Goal: Information Seeking & Learning: Learn about a topic

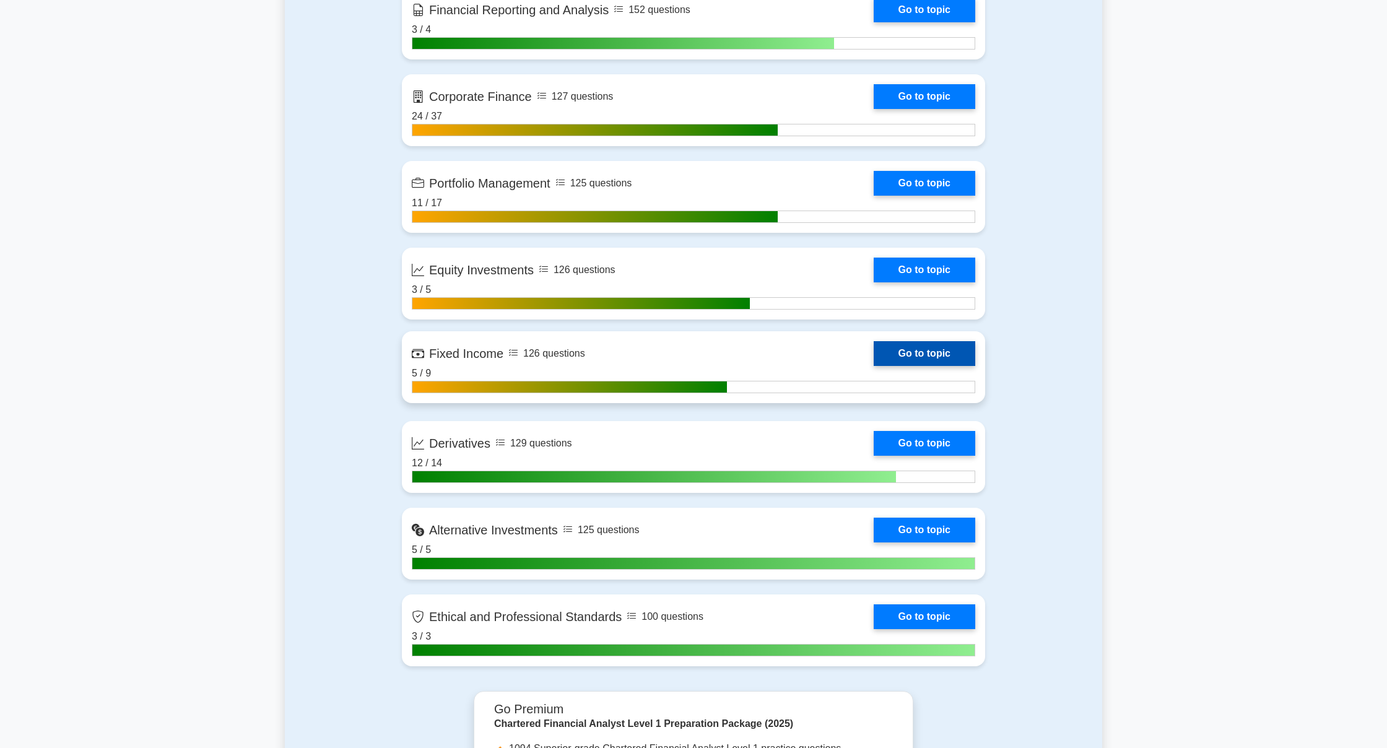
scroll to position [1063, 0]
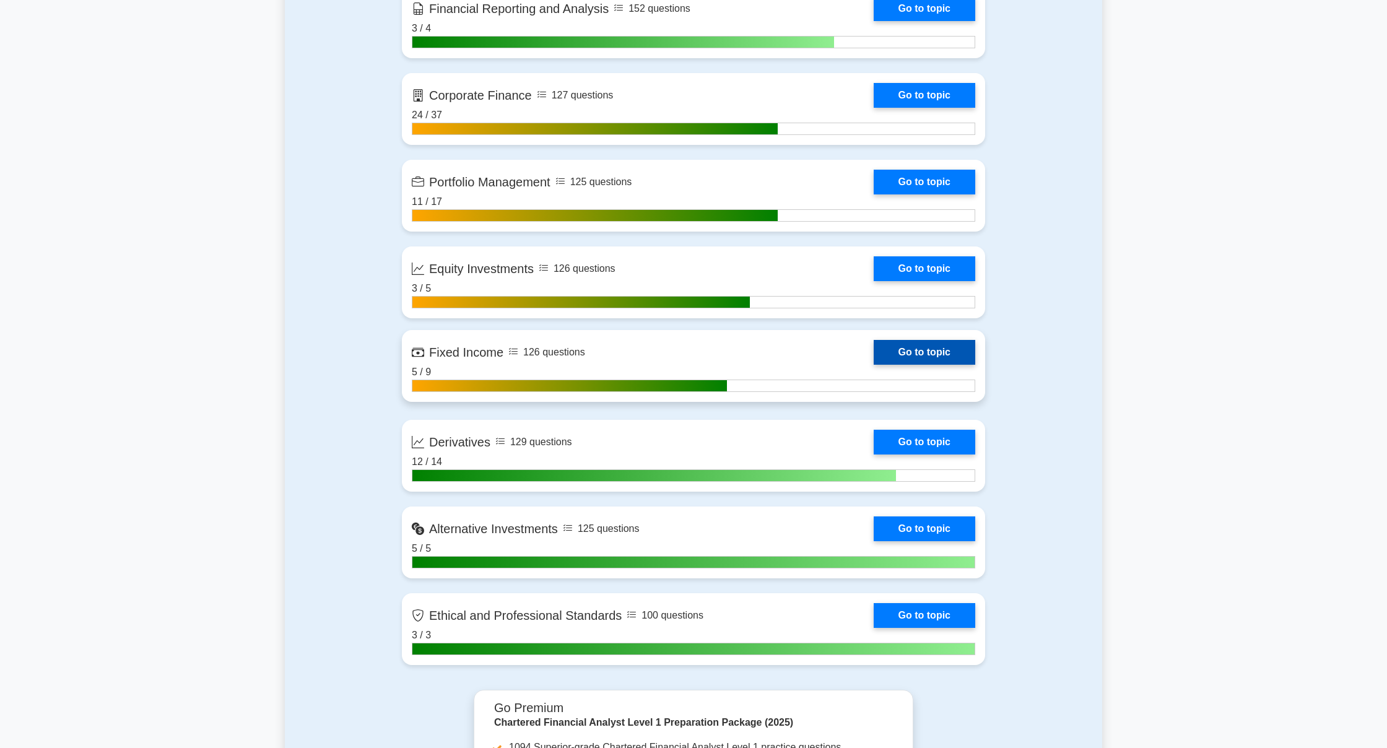
click at [900, 349] on link "Go to topic" at bounding box center [925, 352] width 102 height 25
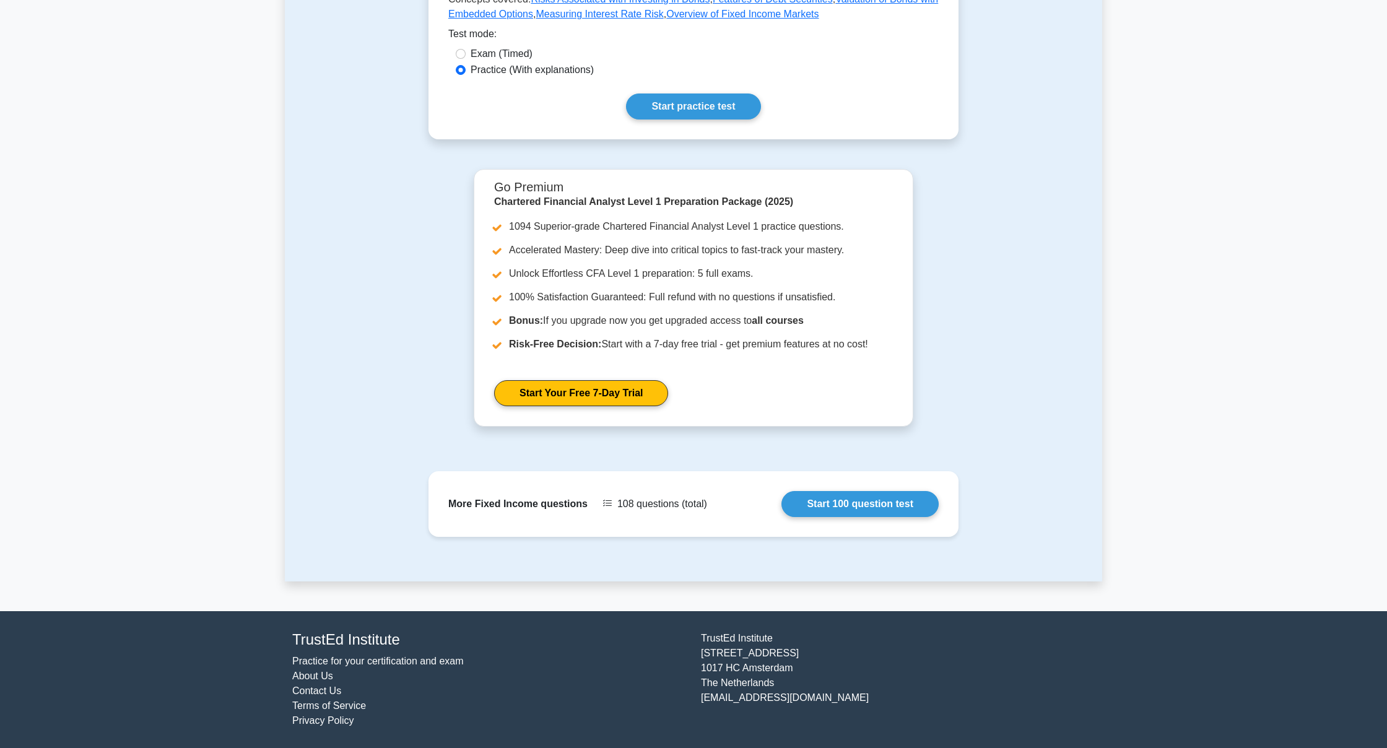
scroll to position [354, 0]
click at [849, 501] on link "Start 100 question test" at bounding box center [859, 501] width 157 height 26
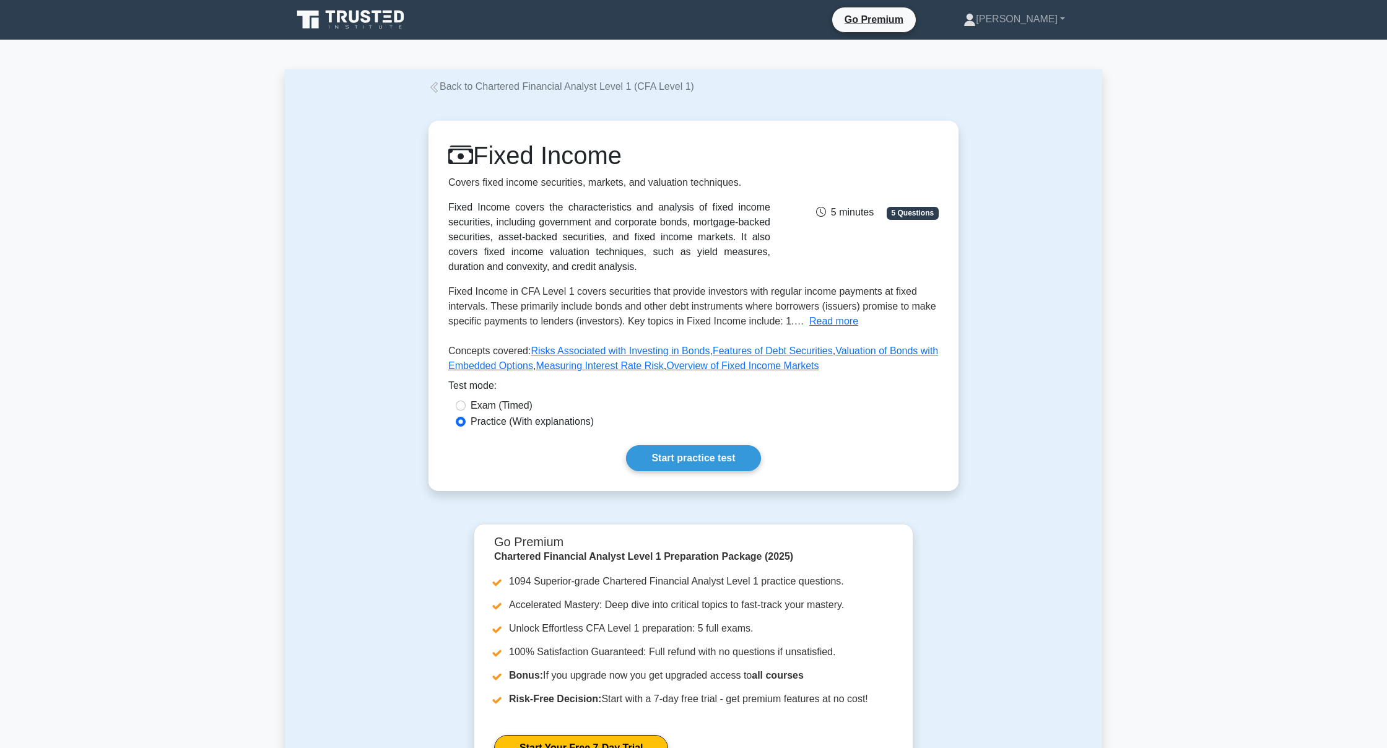
scroll to position [0, 0]
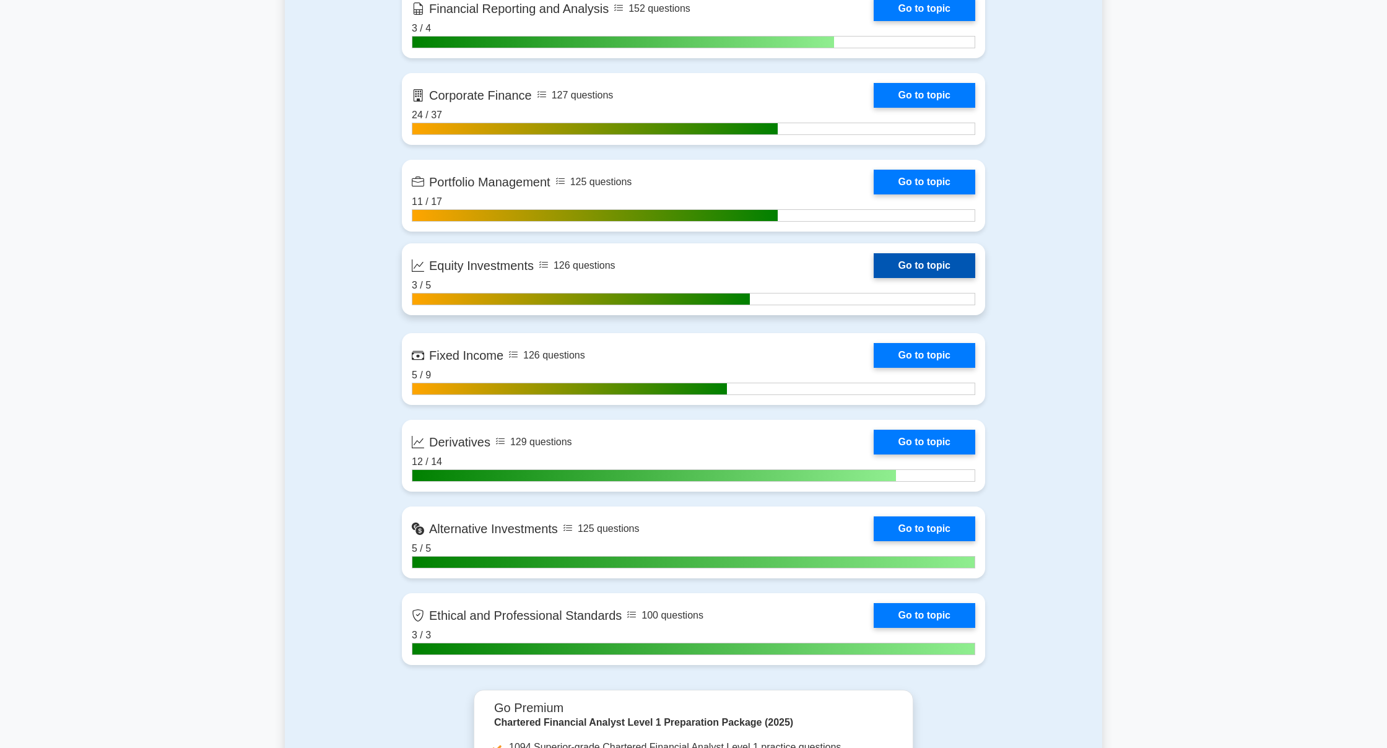
click at [888, 272] on link "Go to topic" at bounding box center [925, 265] width 102 height 25
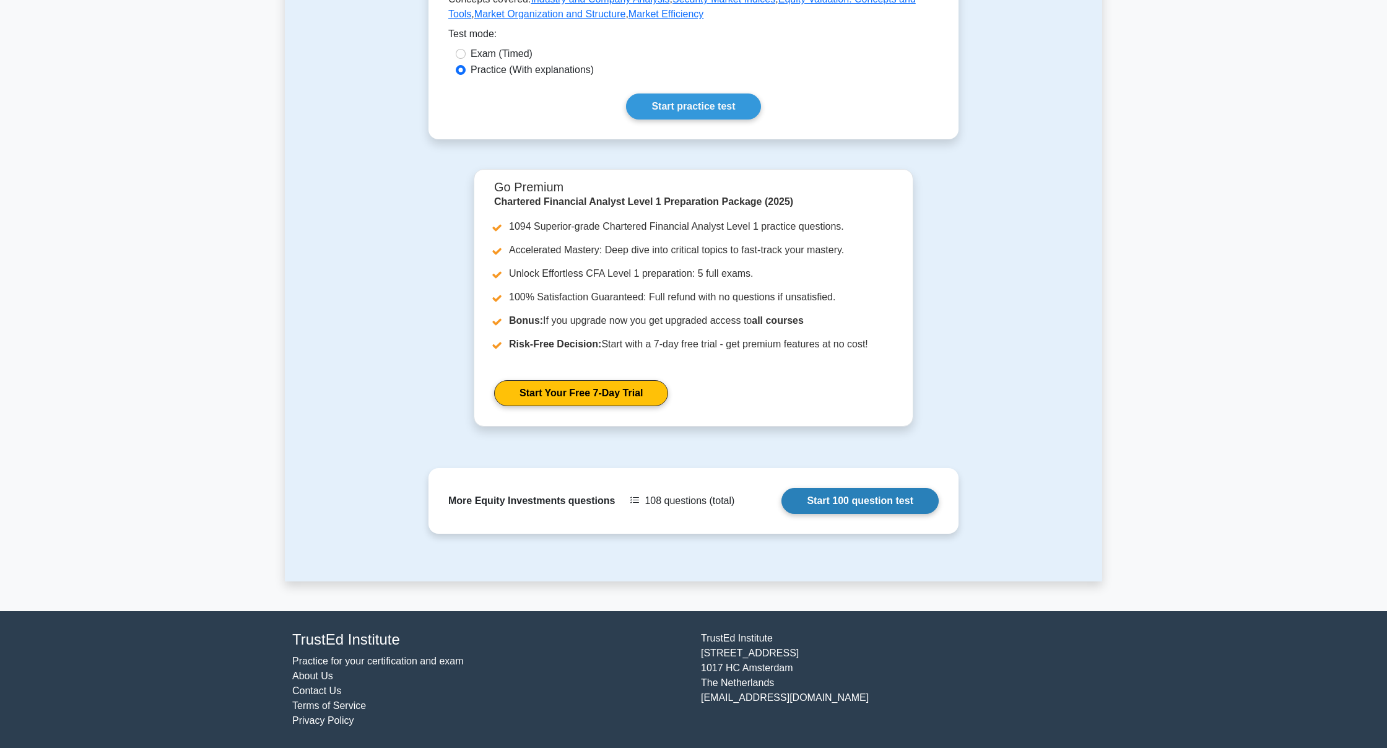
scroll to position [354, 0]
click at [813, 498] on link "Start 100 question test" at bounding box center [859, 501] width 157 height 26
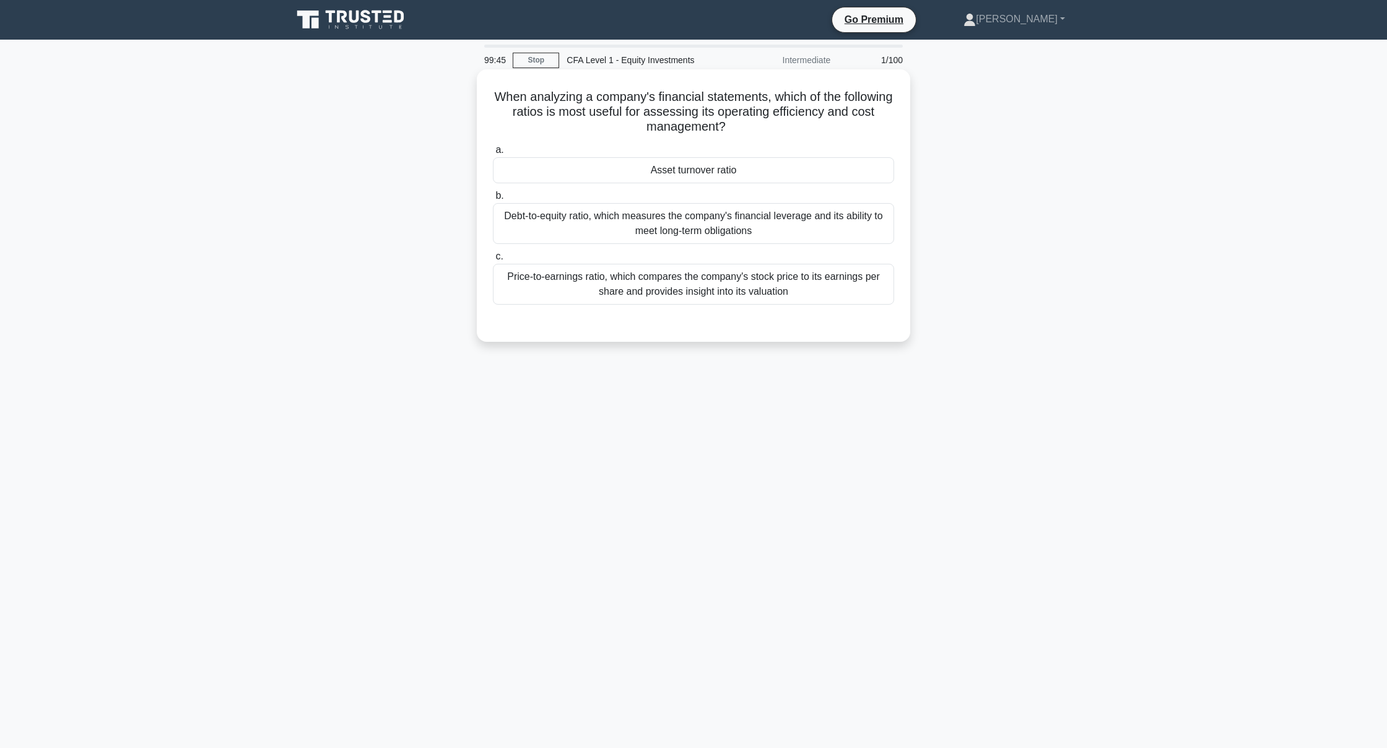
click at [752, 169] on div "Asset turnover ratio" at bounding box center [693, 170] width 401 height 26
click at [493, 154] on input "a. Asset turnover ratio" at bounding box center [493, 150] width 0 height 8
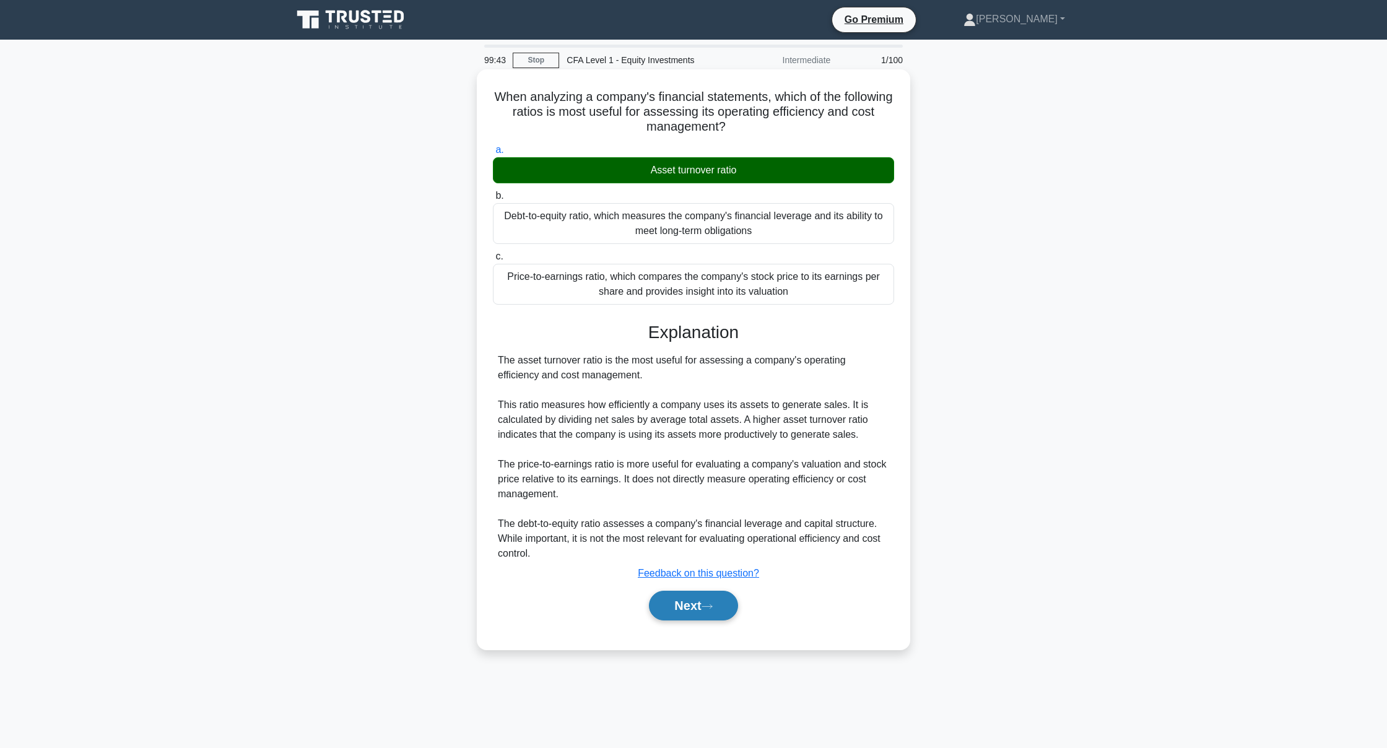
click at [707, 608] on icon at bounding box center [706, 606] width 11 height 7
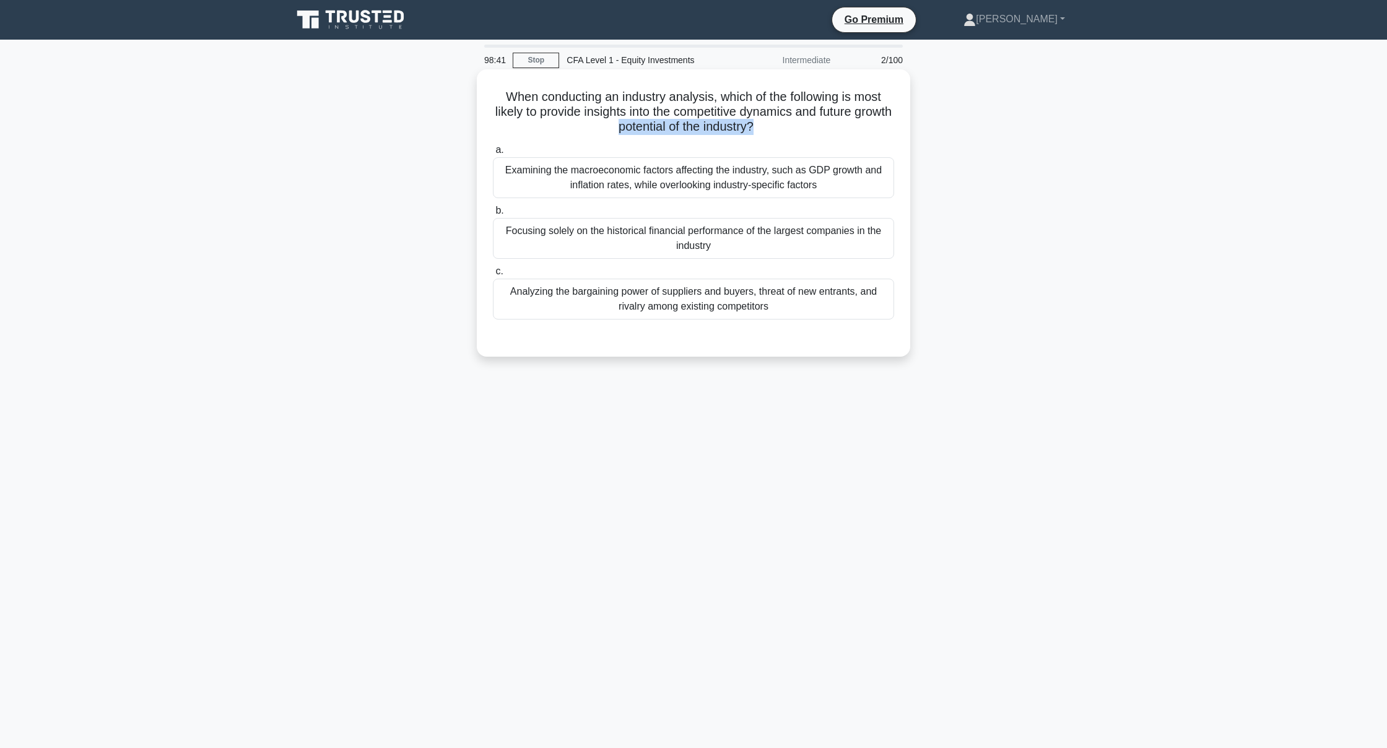
drag, startPoint x: 589, startPoint y: 132, endPoint x: 783, endPoint y: 136, distance: 193.2
click at [782, 141] on div "When conducting an industry analysis, which of the following is most likely to …" at bounding box center [693, 212] width 423 height 277
click at [783, 133] on h5 "When conducting an industry analysis, which of the following is most likely to …" at bounding box center [694, 112] width 404 height 46
drag, startPoint x: 591, startPoint y: 85, endPoint x: 449, endPoint y: 80, distance: 141.8
click at [449, 80] on div "When conducting an industry analysis, which of the following is most likely to …" at bounding box center [693, 223] width 817 height 302
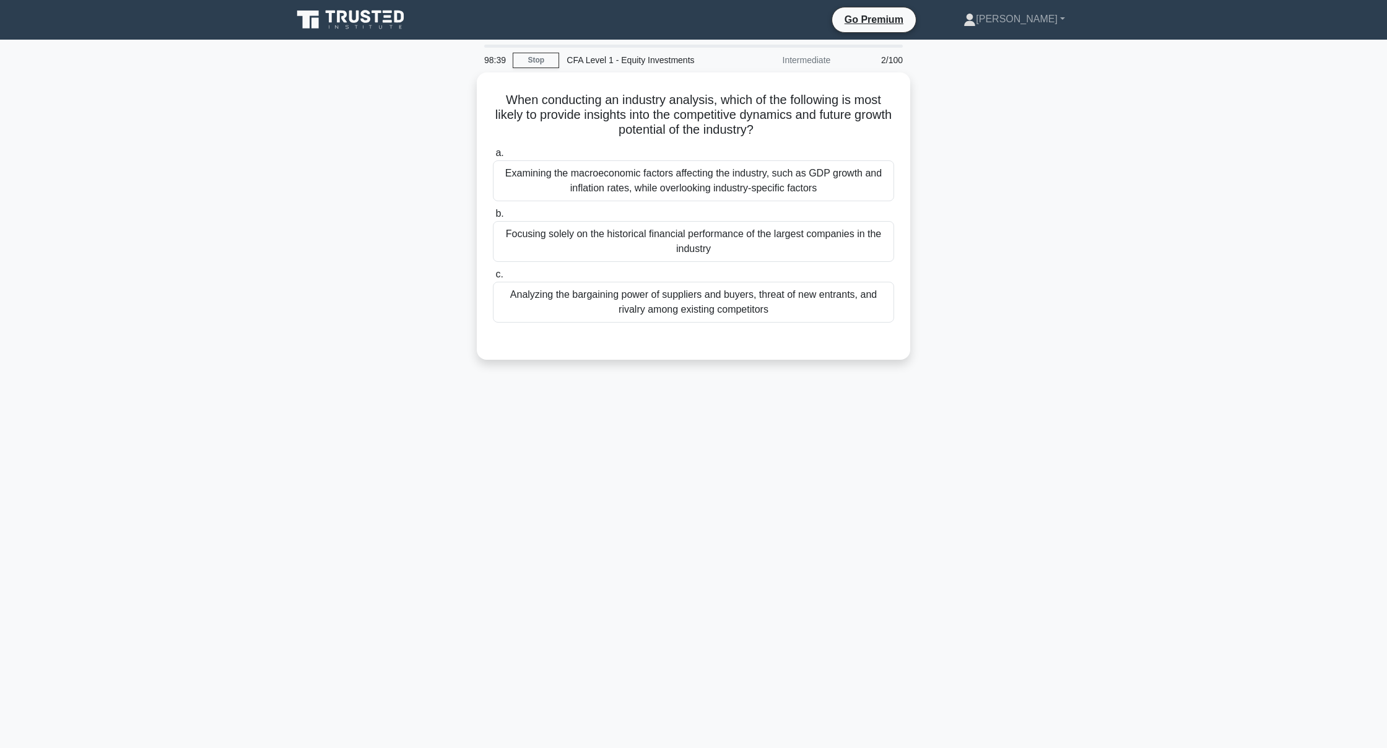
click at [469, 97] on div "When conducting an industry analysis, which of the following is most likely to …" at bounding box center [693, 223] width 817 height 302
drag, startPoint x: 521, startPoint y: 98, endPoint x: 776, endPoint y: 123, distance: 256.3
click at [776, 123] on h5 "When conducting an industry analysis, which of the following is most likely to …" at bounding box center [694, 112] width 404 height 46
click at [777, 123] on h5 "When conducting an industry analysis, which of the following is most likely to …" at bounding box center [694, 112] width 404 height 46
drag, startPoint x: 765, startPoint y: 129, endPoint x: 462, endPoint y: 77, distance: 307.2
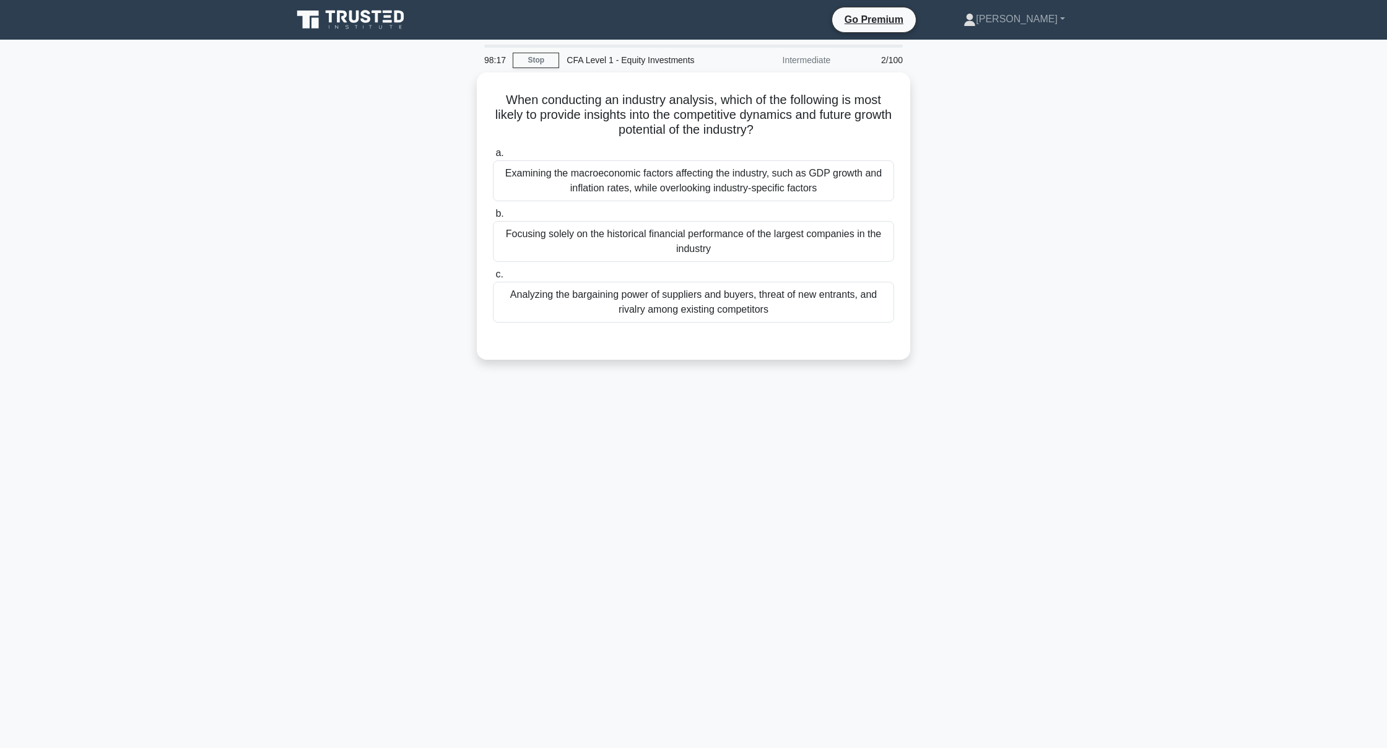
click at [462, 77] on div "When conducting an industry analysis, which of the following is most likely to …" at bounding box center [693, 223] width 817 height 302
click at [582, 103] on h5 "When conducting an industry analysis, which of the following is most likely to …" at bounding box center [694, 112] width 404 height 46
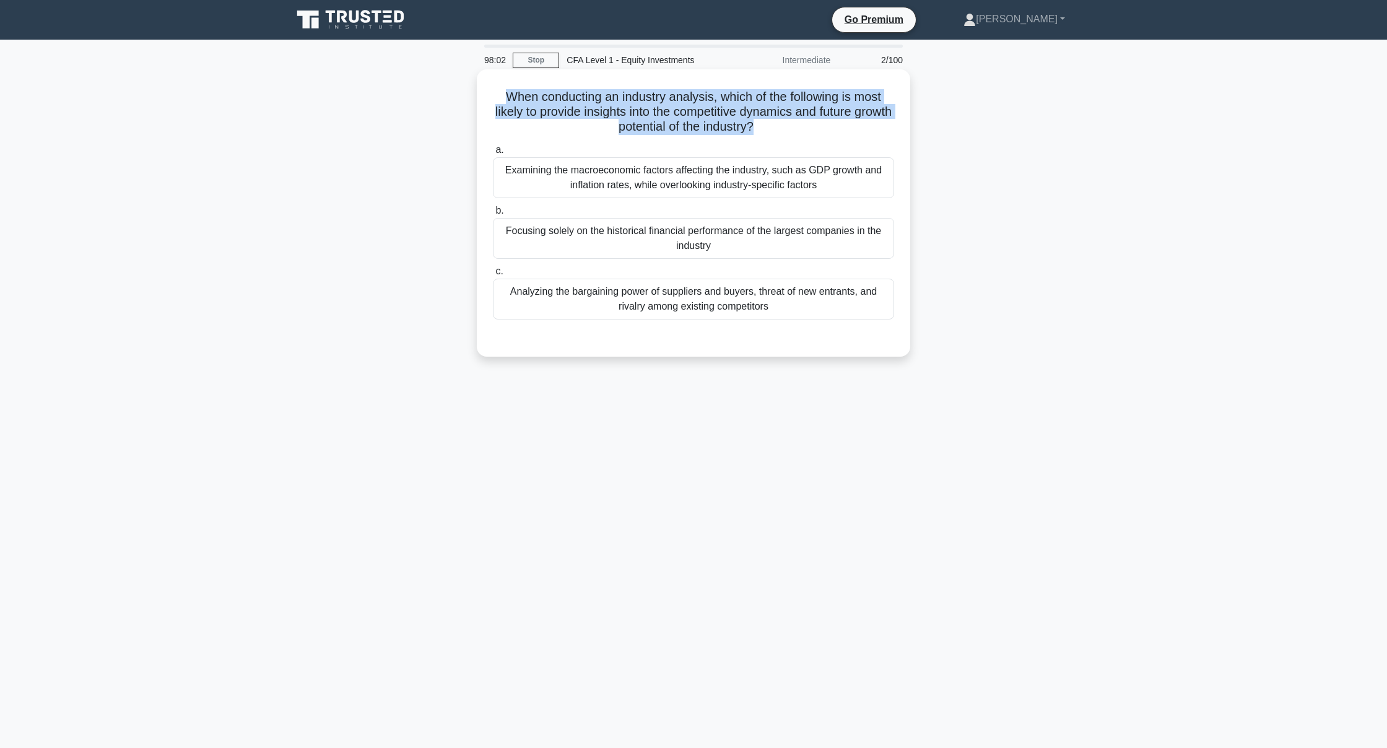
drag, startPoint x: 503, startPoint y: 97, endPoint x: 747, endPoint y: 139, distance: 248.1
click at [747, 139] on div "When conducting an industry analysis, which of the following is most likely to …" at bounding box center [693, 212] width 423 height 277
drag, startPoint x: 721, startPoint y: 118, endPoint x: 907, endPoint y: 145, distance: 187.6
click at [907, 145] on div "When conducting an industry analysis, which of the following is most likely to …" at bounding box center [693, 212] width 433 height 287
click at [818, 106] on h5 "When conducting an industry analysis, which of the following is most likely to …" at bounding box center [694, 112] width 404 height 46
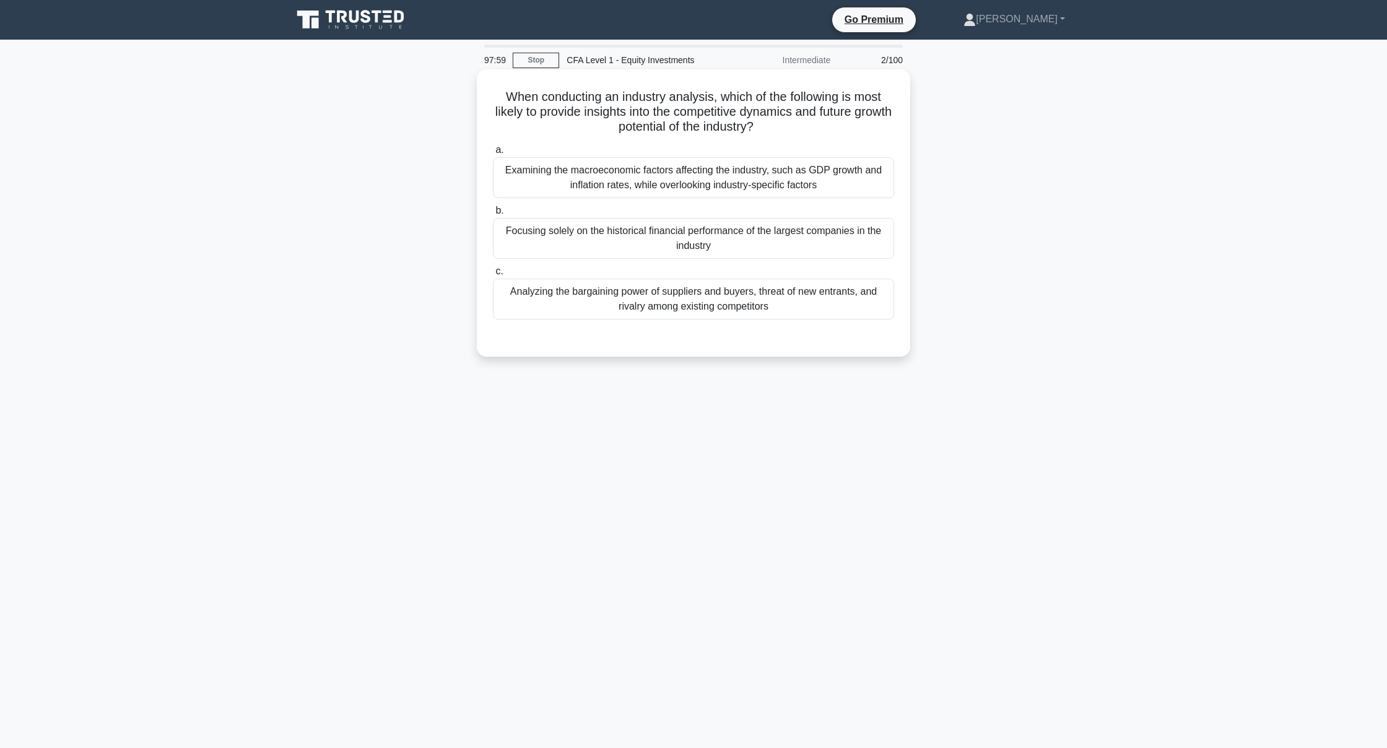
click at [809, 123] on h5 "When conducting an industry analysis, which of the following is most likely to …" at bounding box center [694, 112] width 404 height 46
click at [812, 284] on div "Analyzing the bargaining power of suppliers and buyers, threat of new entrants,…" at bounding box center [693, 299] width 401 height 41
click at [493, 275] on input "c. Analyzing the bargaining power of suppliers and buyers, threat of new entran…" at bounding box center [493, 271] width 0 height 8
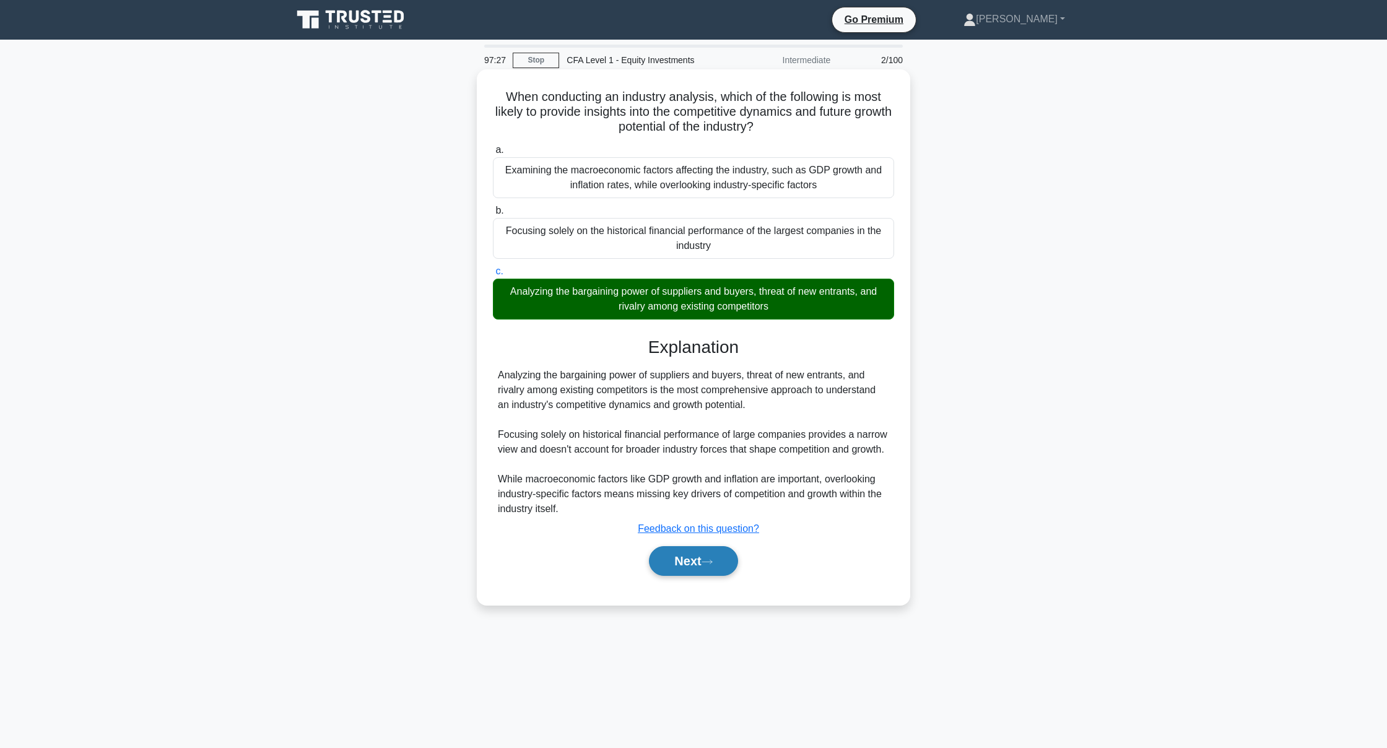
click at [727, 553] on button "Next" at bounding box center [693, 561] width 89 height 30
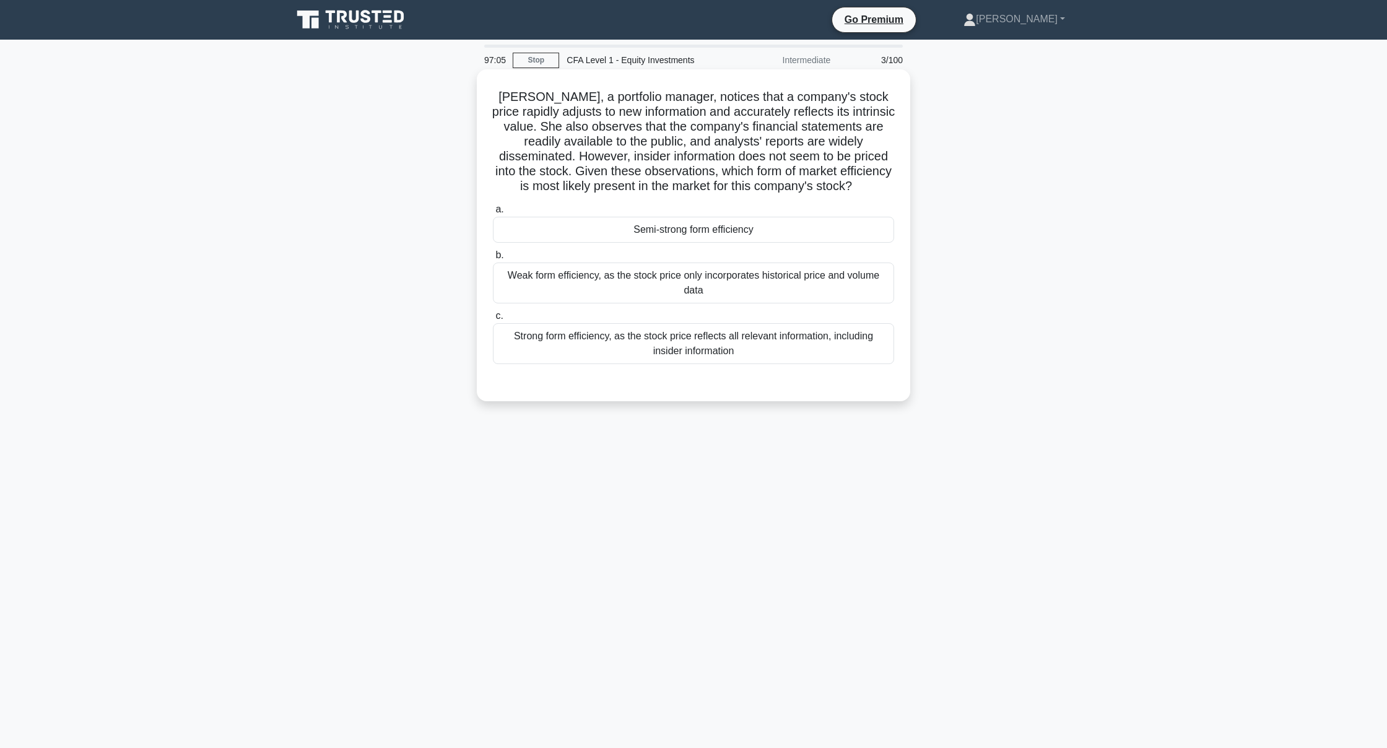
click at [669, 336] on div "Strong form efficiency, as the stock price reflects all relevant information, i…" at bounding box center [693, 343] width 401 height 41
click at [493, 320] on input "c. Strong form efficiency, as the stock price reflects all relevant information…" at bounding box center [493, 316] width 0 height 8
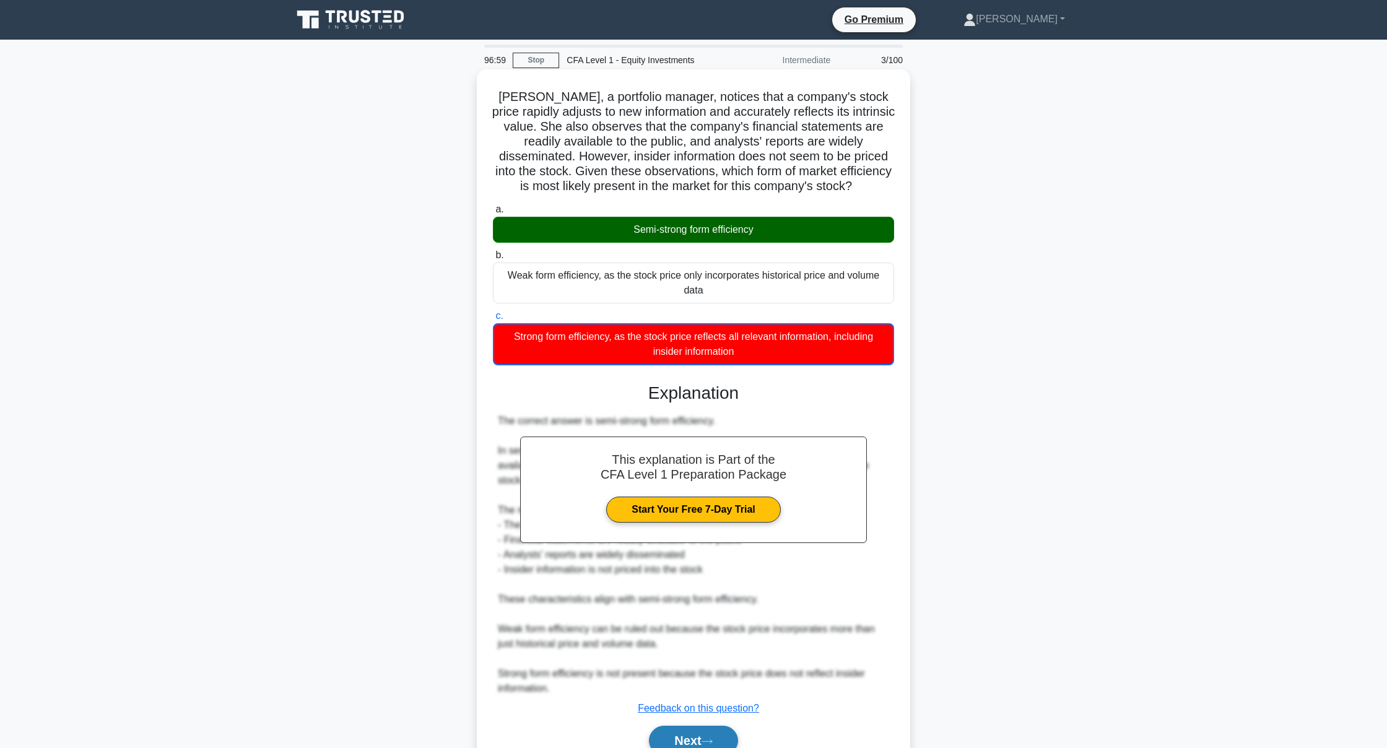
click at [667, 734] on button "Next" at bounding box center [693, 741] width 89 height 30
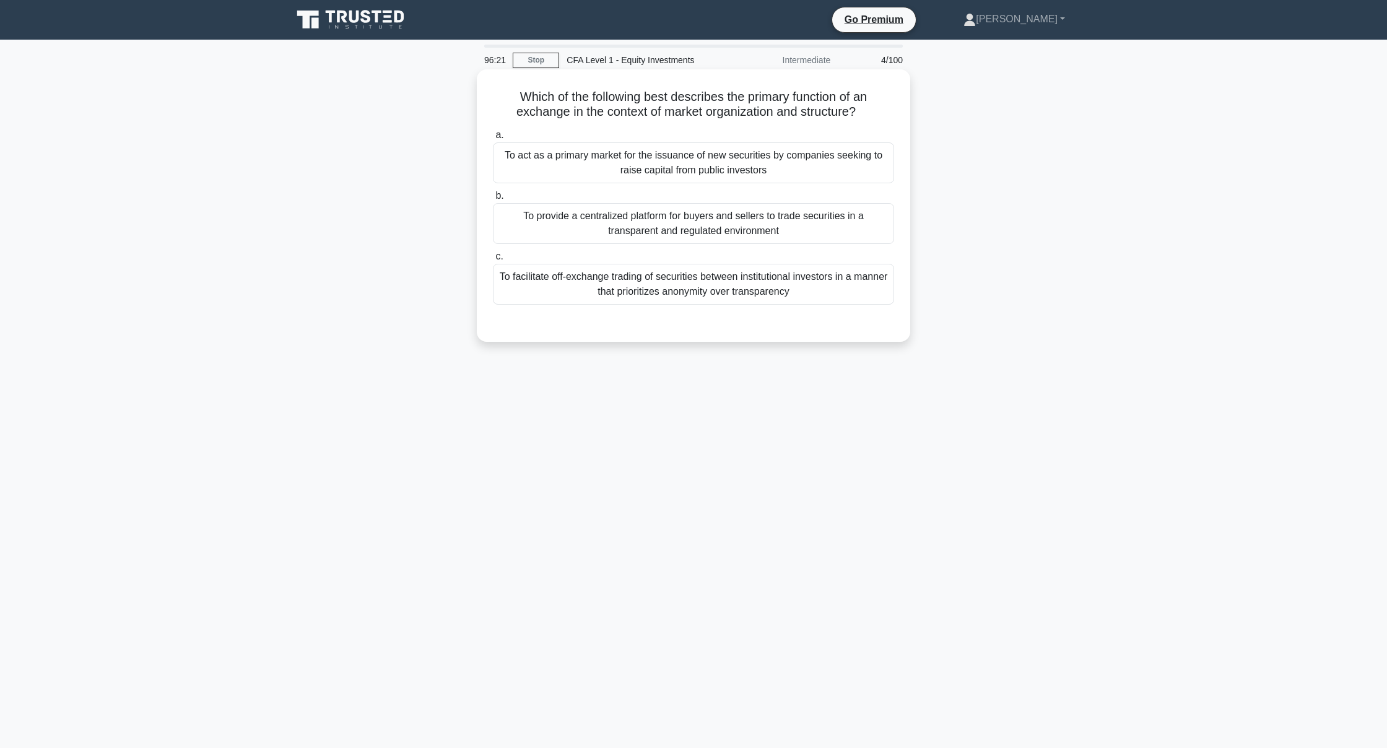
drag, startPoint x: 864, startPoint y: 119, endPoint x: 513, endPoint y: 102, distance: 351.4
click at [513, 102] on h5 "Which of the following best describes the primary function of an exchange in th…" at bounding box center [694, 104] width 404 height 31
drag, startPoint x: 526, startPoint y: 98, endPoint x: 815, endPoint y: 128, distance: 290.6
click at [815, 128] on div "Which of the following best describes the primary function of an exchange in th…" at bounding box center [693, 205] width 423 height 262
drag, startPoint x: 498, startPoint y: 94, endPoint x: 746, endPoint y: 116, distance: 249.2
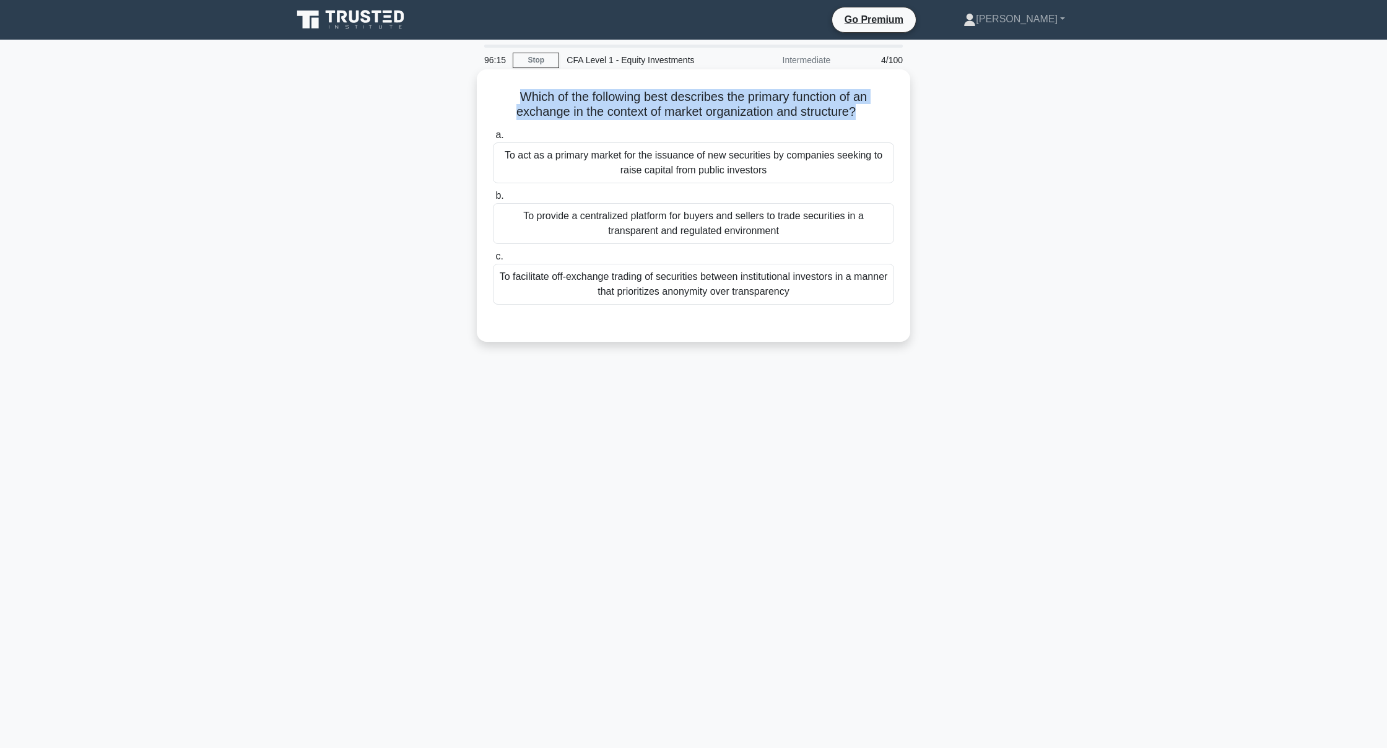
click at [822, 123] on div "Which of the following best describes the primary function of an exchange in th…" at bounding box center [693, 205] width 423 height 262
drag, startPoint x: 639, startPoint y: 105, endPoint x: 753, endPoint y: 124, distance: 115.5
click at [753, 124] on div "Which of the following best describes the primary function of an exchange in th…" at bounding box center [693, 205] width 423 height 262
click at [792, 117] on h5 "Which of the following best describes the primary function of an exchange in th…" at bounding box center [694, 104] width 404 height 31
drag, startPoint x: 792, startPoint y: 117, endPoint x: 510, endPoint y: 102, distance: 282.7
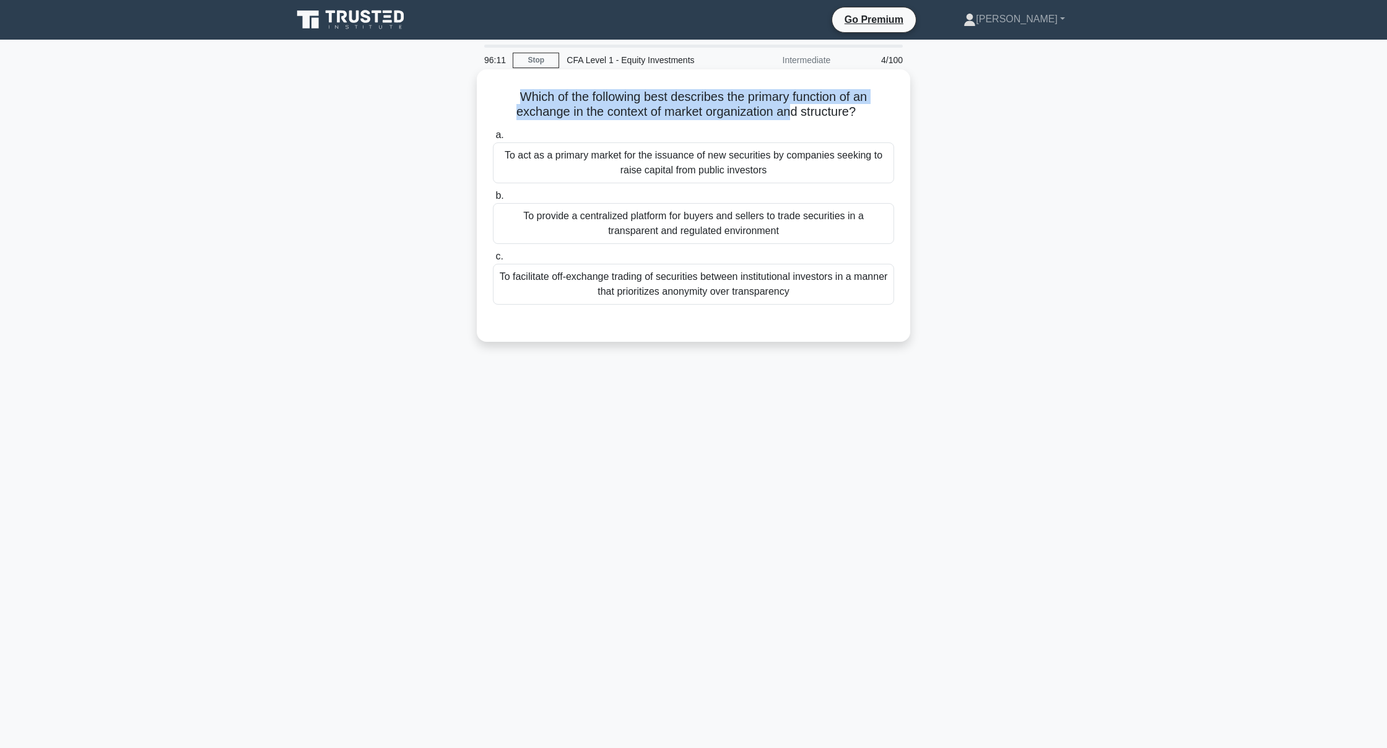
click at [510, 102] on h5 "Which of the following best describes the primary function of an exchange in th…" at bounding box center [694, 104] width 404 height 31
drag, startPoint x: 521, startPoint y: 98, endPoint x: 648, endPoint y: 114, distance: 128.5
click at [648, 114] on h5 "Which of the following best describes the primary function of an exchange in th…" at bounding box center [694, 104] width 404 height 31
click at [677, 115] on h5 "Which of the following best describes the primary function of an exchange in th…" at bounding box center [694, 104] width 404 height 31
click at [673, 233] on div "To provide a centralized platform for buyers and sellers to trade securities in…" at bounding box center [693, 223] width 401 height 41
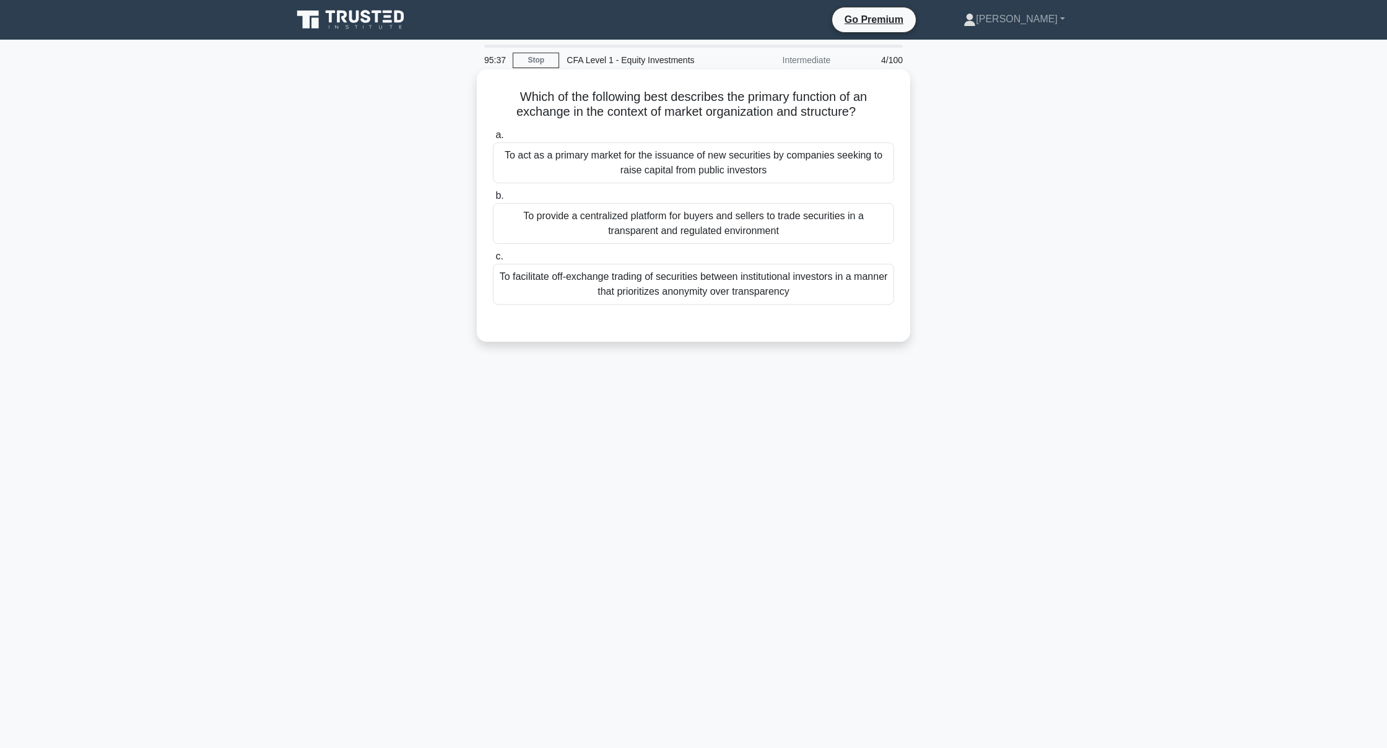
click at [493, 200] on input "b. To provide a centralized platform for buyers and sellers to trade securities…" at bounding box center [493, 196] width 0 height 8
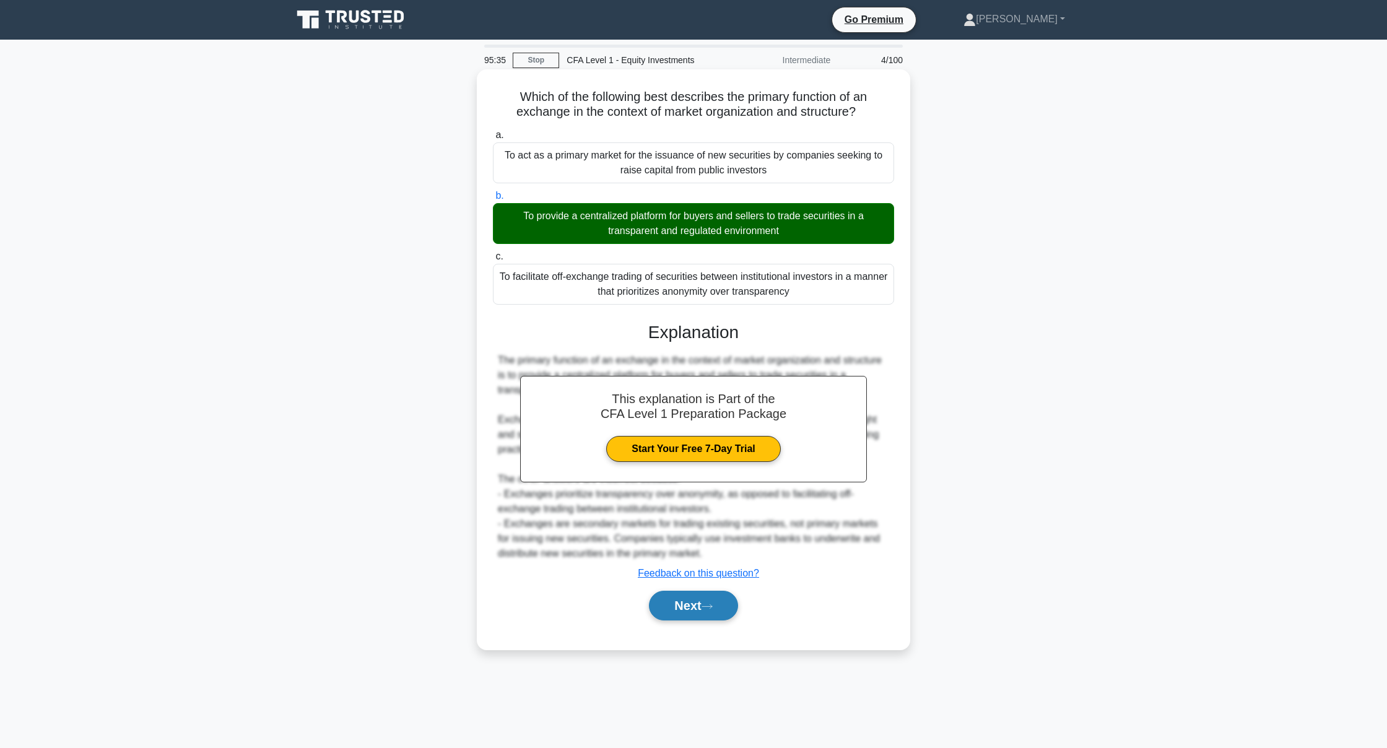
click at [701, 599] on button "Next" at bounding box center [693, 606] width 89 height 30
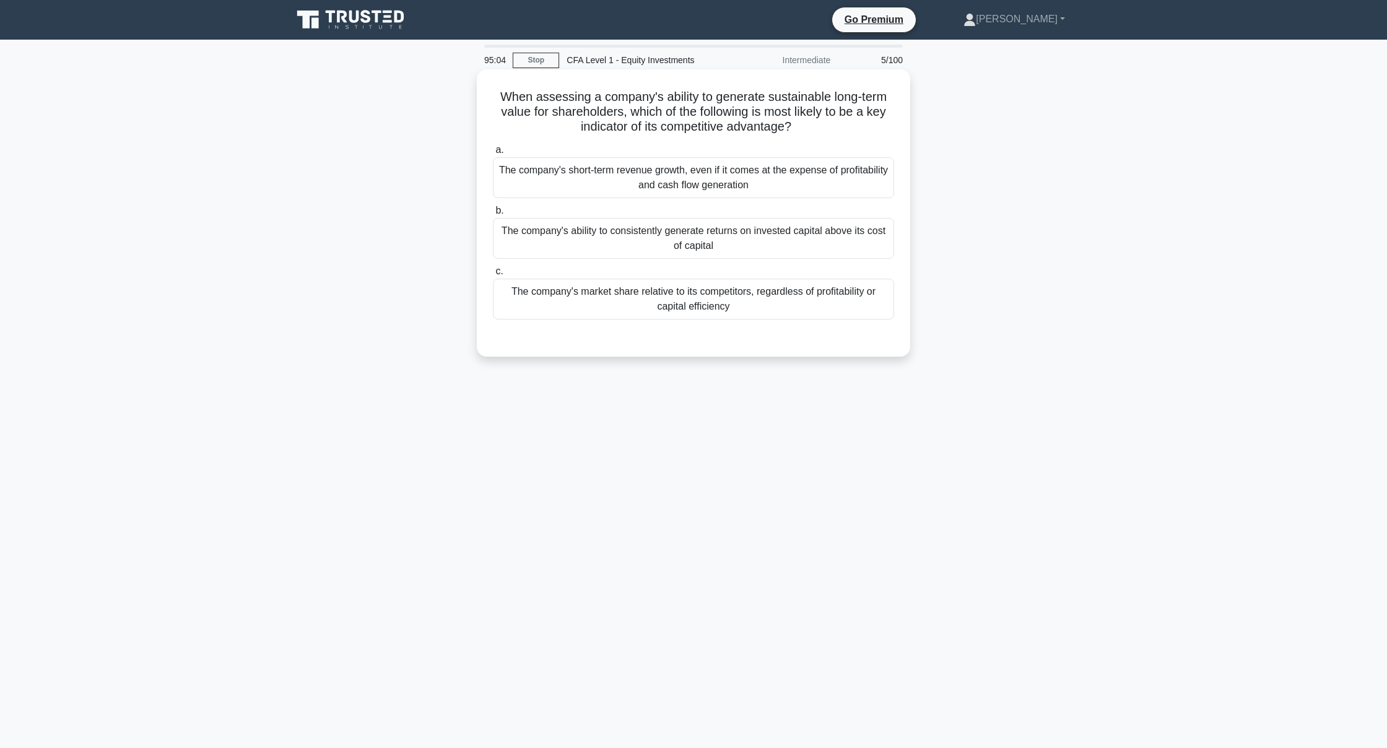
click at [609, 312] on div "The company's market share relative to its competitors, regardless of profitabi…" at bounding box center [693, 299] width 401 height 41
click at [493, 275] on input "c. The company's market share relative to its competitors, regardless of profit…" at bounding box center [493, 271] width 0 height 8
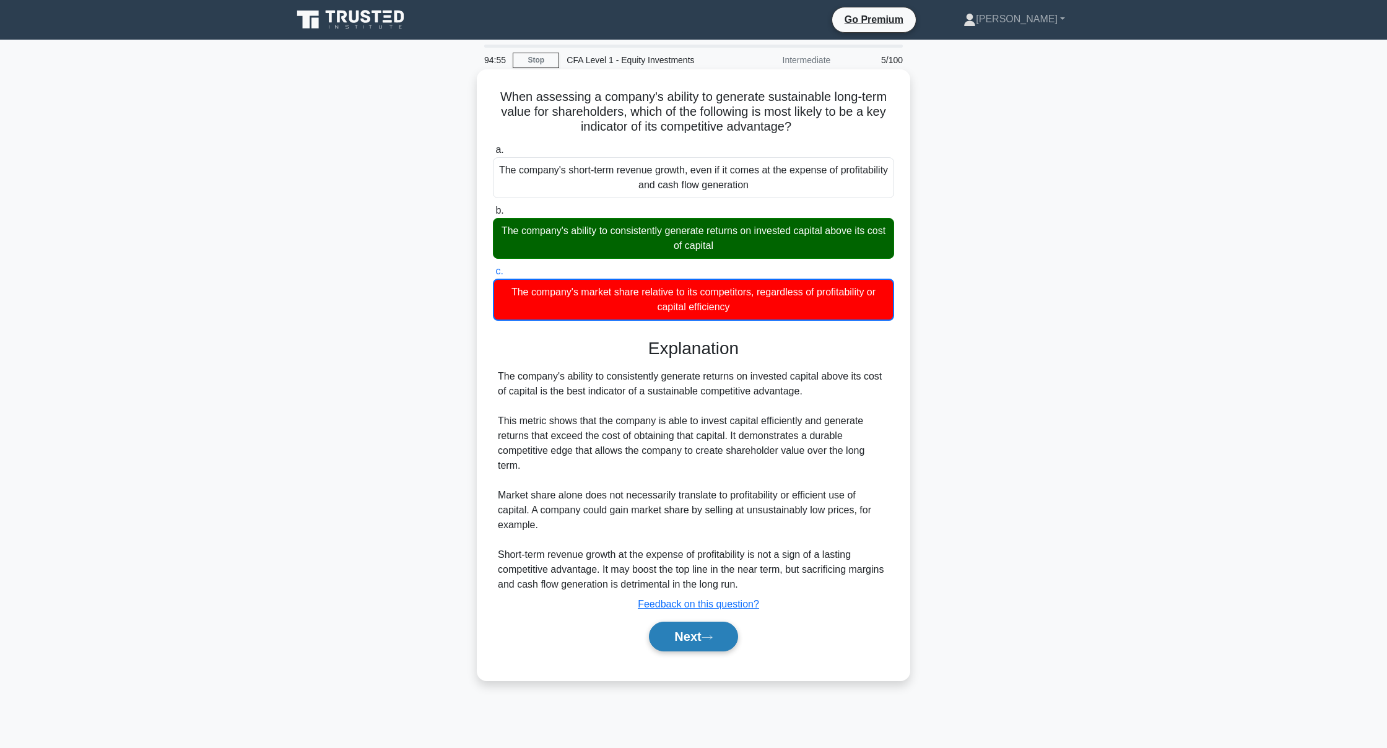
click at [685, 630] on button "Next" at bounding box center [693, 637] width 89 height 30
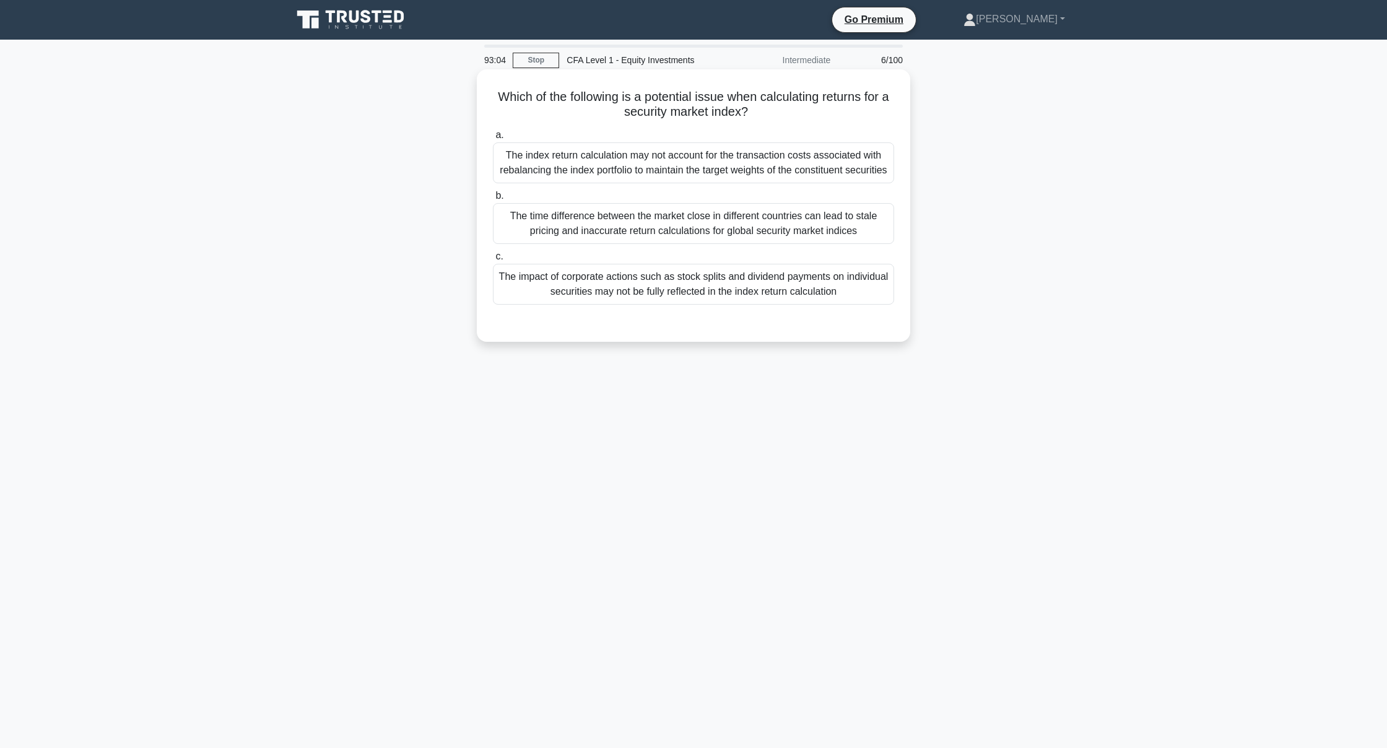
click at [605, 244] on div "The time difference between the market close in different countries can lead to…" at bounding box center [693, 223] width 401 height 41
click at [493, 200] on input "b. The time difference between the market close in different countries can lead…" at bounding box center [493, 196] width 0 height 8
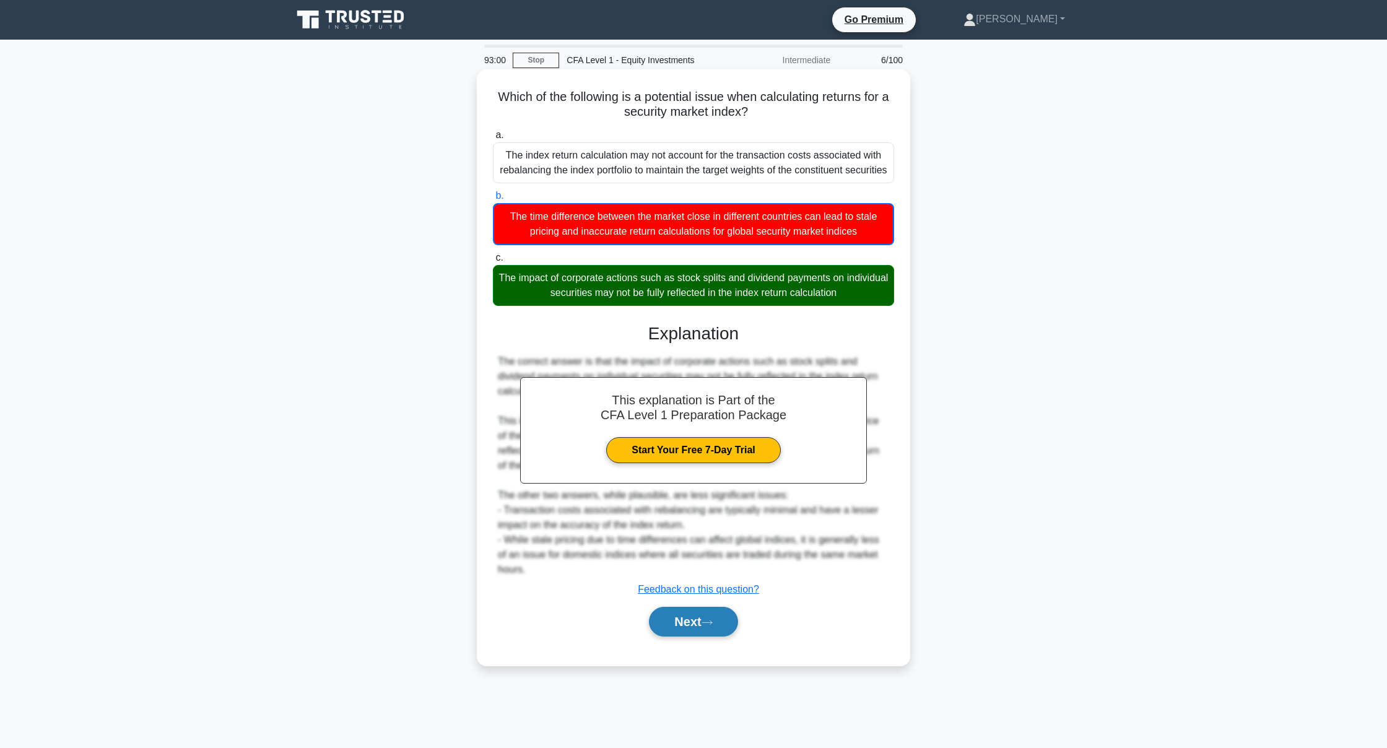
click at [696, 636] on button "Next" at bounding box center [693, 622] width 89 height 30
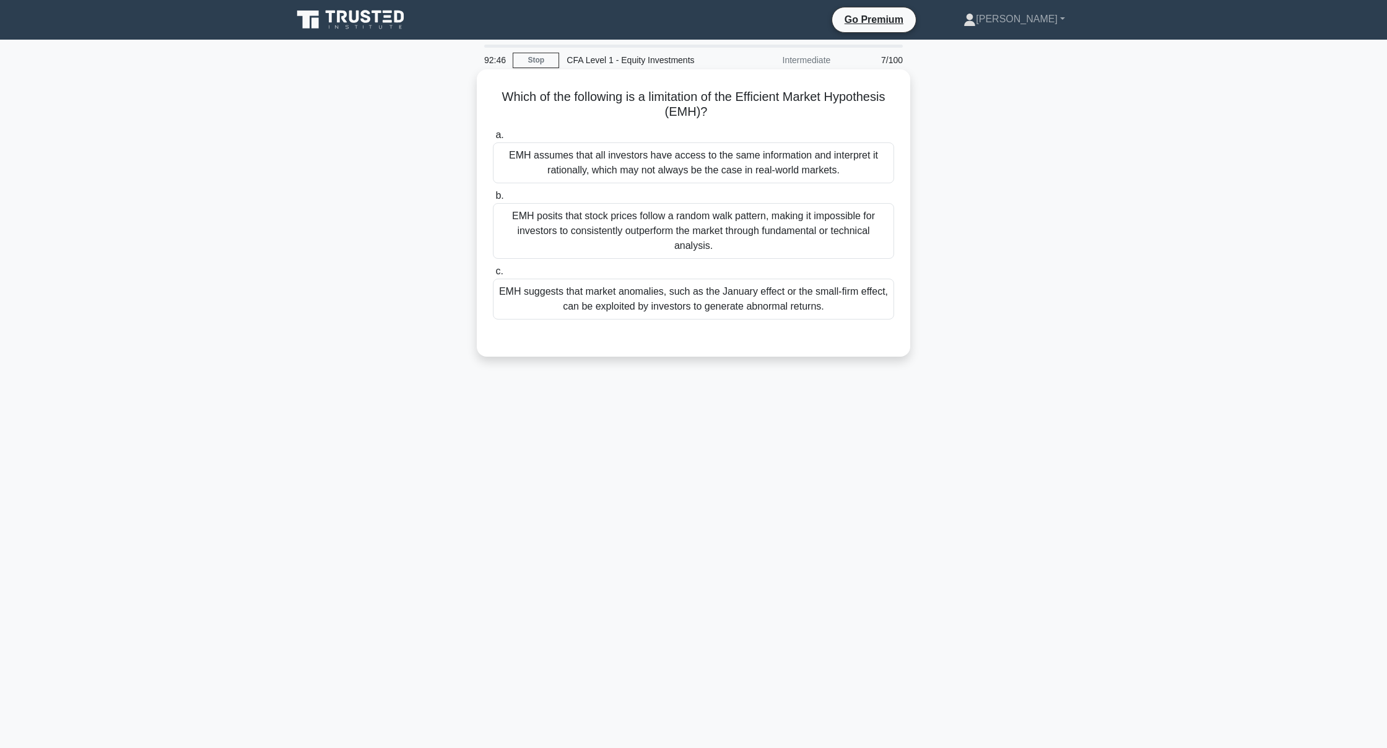
click at [588, 146] on div "EMH assumes that all investors have access to the same information and interpre…" at bounding box center [693, 162] width 401 height 41
click at [493, 139] on input "a. EMH assumes that all investors have access to the same information and inter…" at bounding box center [493, 135] width 0 height 8
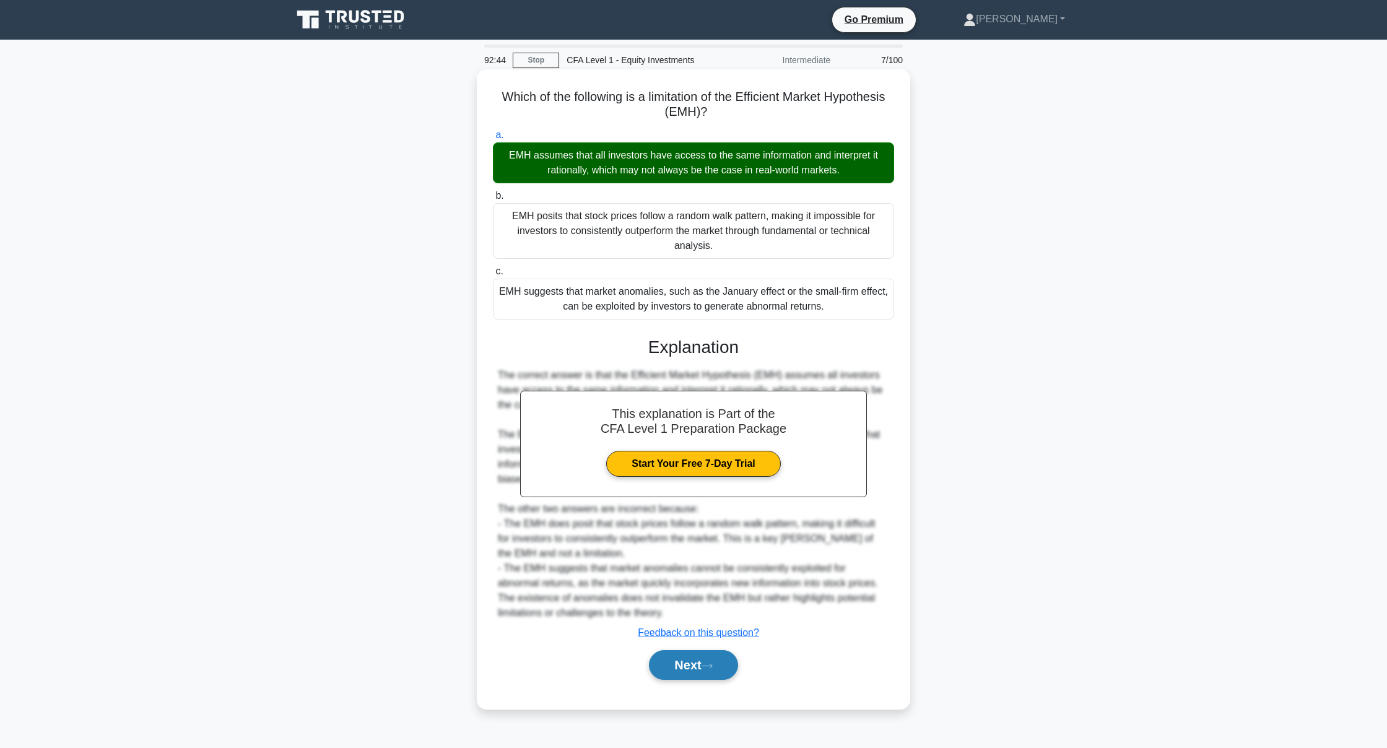
click at [693, 656] on button "Next" at bounding box center [693, 665] width 89 height 30
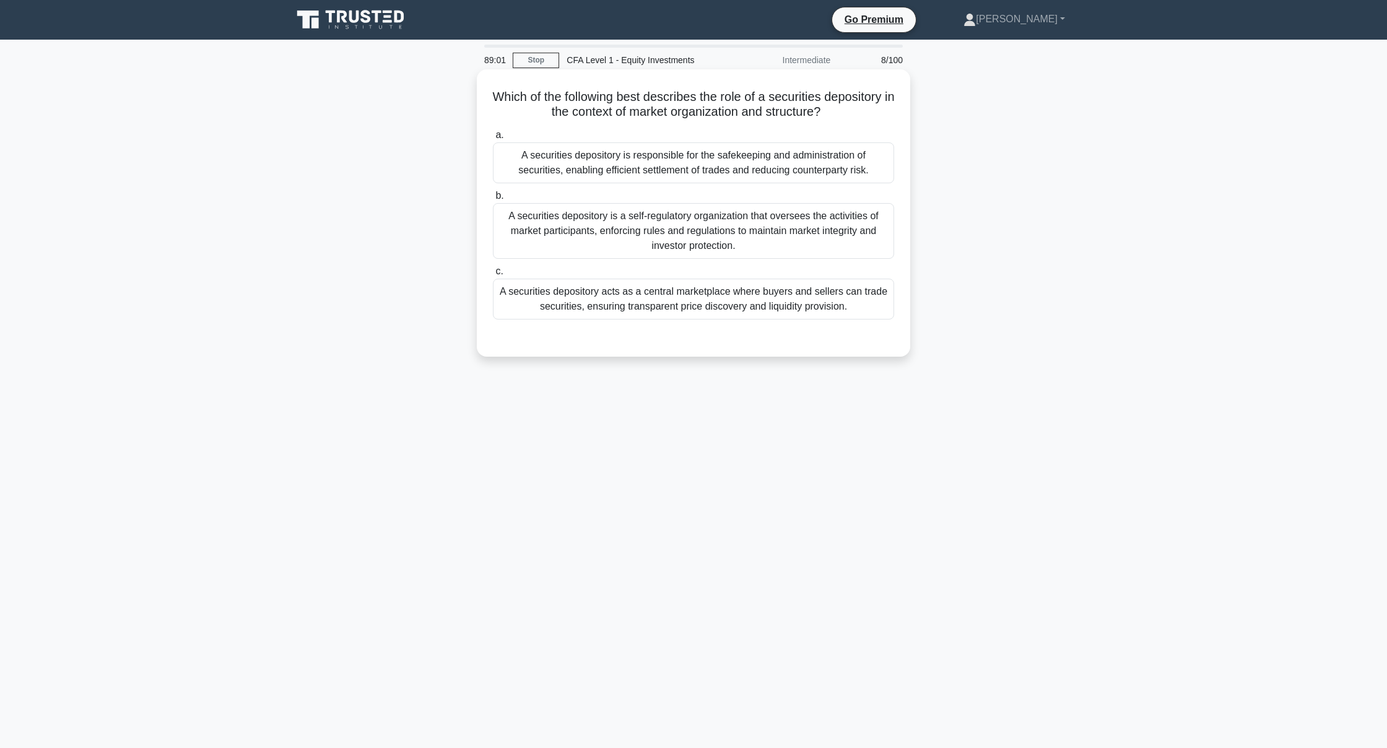
scroll to position [0, 1]
click at [687, 222] on div "A securities depository is a self-regulatory organization that oversees the act…" at bounding box center [693, 231] width 401 height 56
click at [493, 200] on input "b. A securities depository is a self-regulatory organization that oversees the …" at bounding box center [493, 196] width 0 height 8
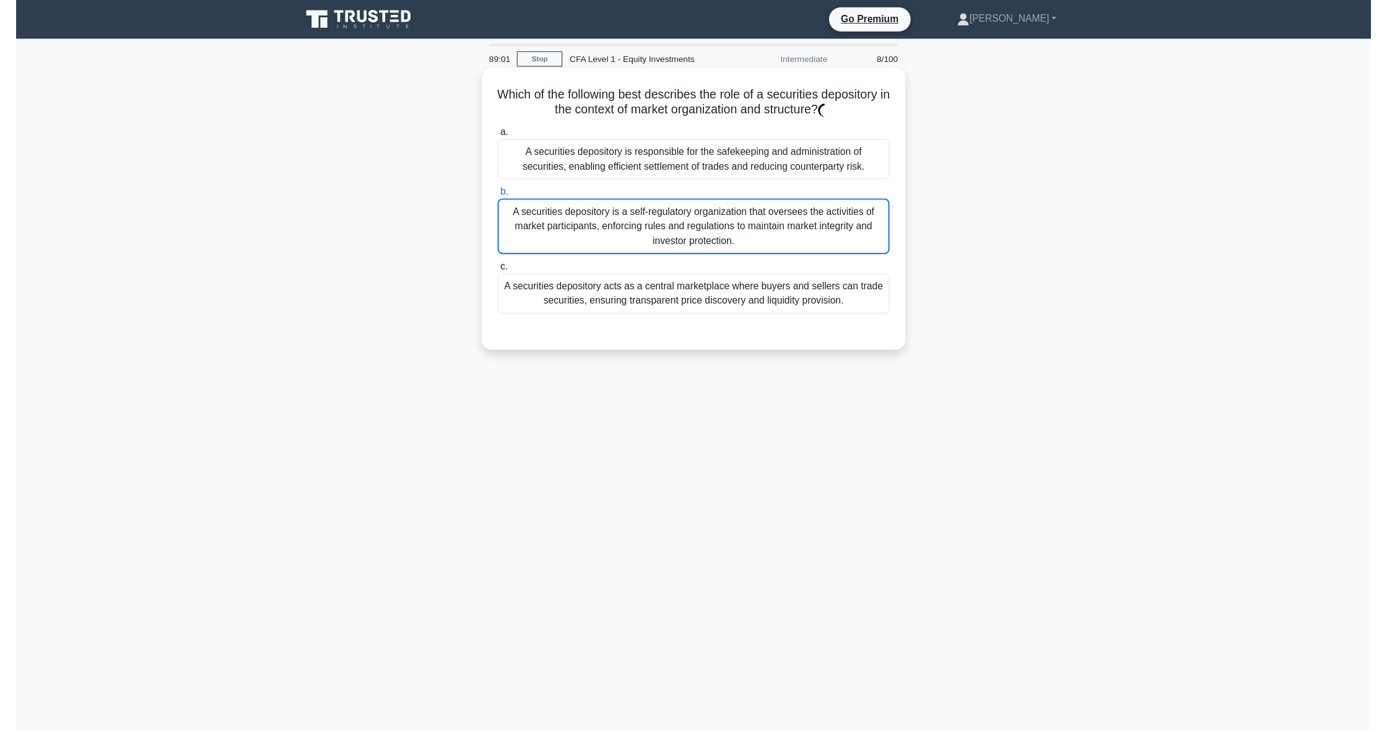
scroll to position [0, 0]
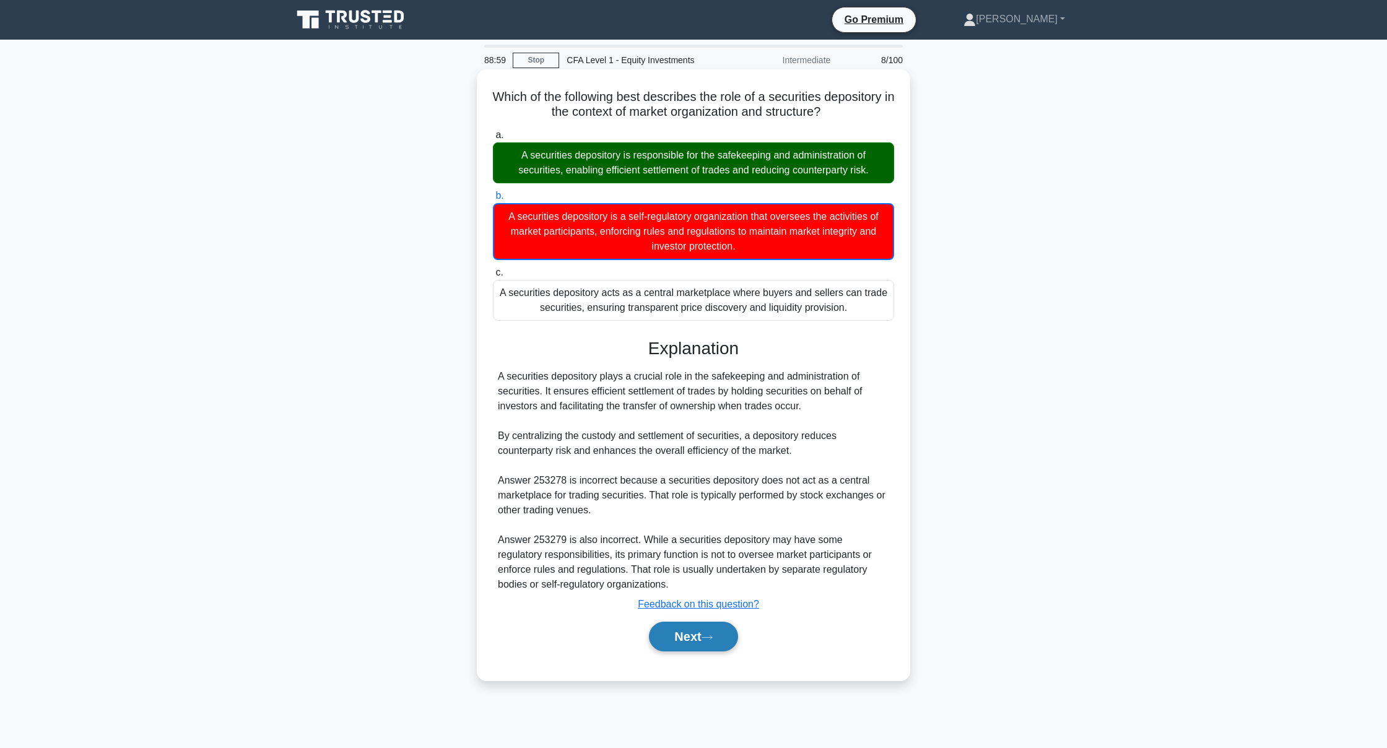
click at [705, 635] on button "Next" at bounding box center [693, 637] width 89 height 30
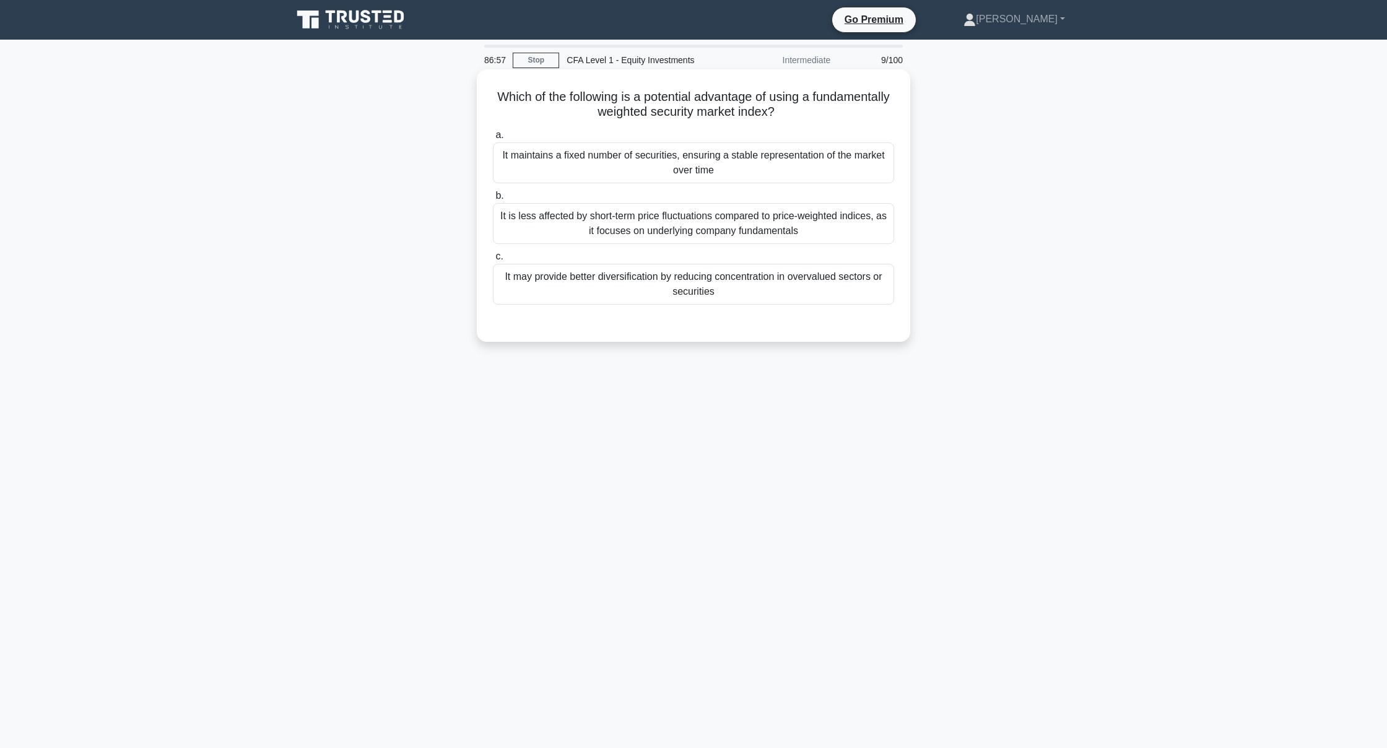
click at [594, 230] on div "It is less affected by short-term price fluctuations compared to price-weighted…" at bounding box center [693, 223] width 401 height 41
click at [493, 200] on input "b. It is less affected by short-term price fluctuations compared to price-weigh…" at bounding box center [493, 196] width 0 height 8
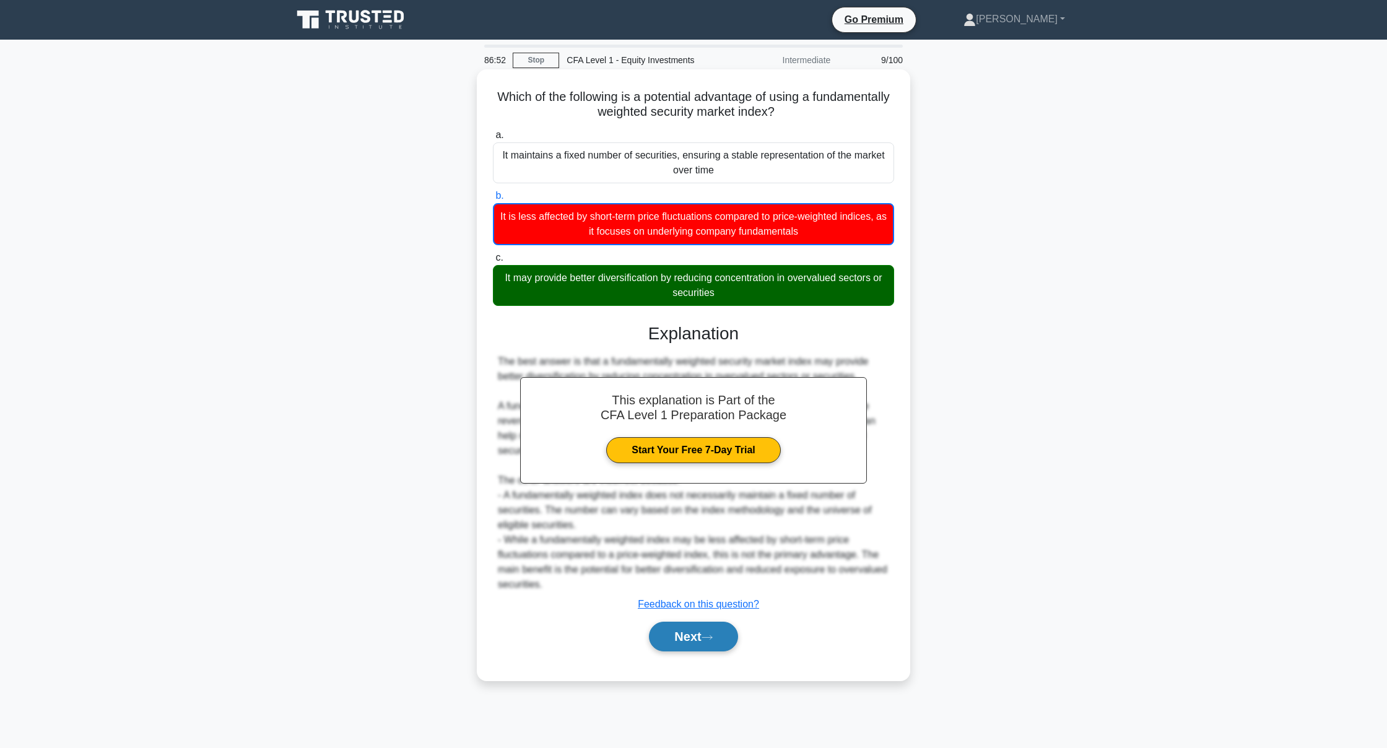
click at [668, 637] on button "Next" at bounding box center [693, 637] width 89 height 30
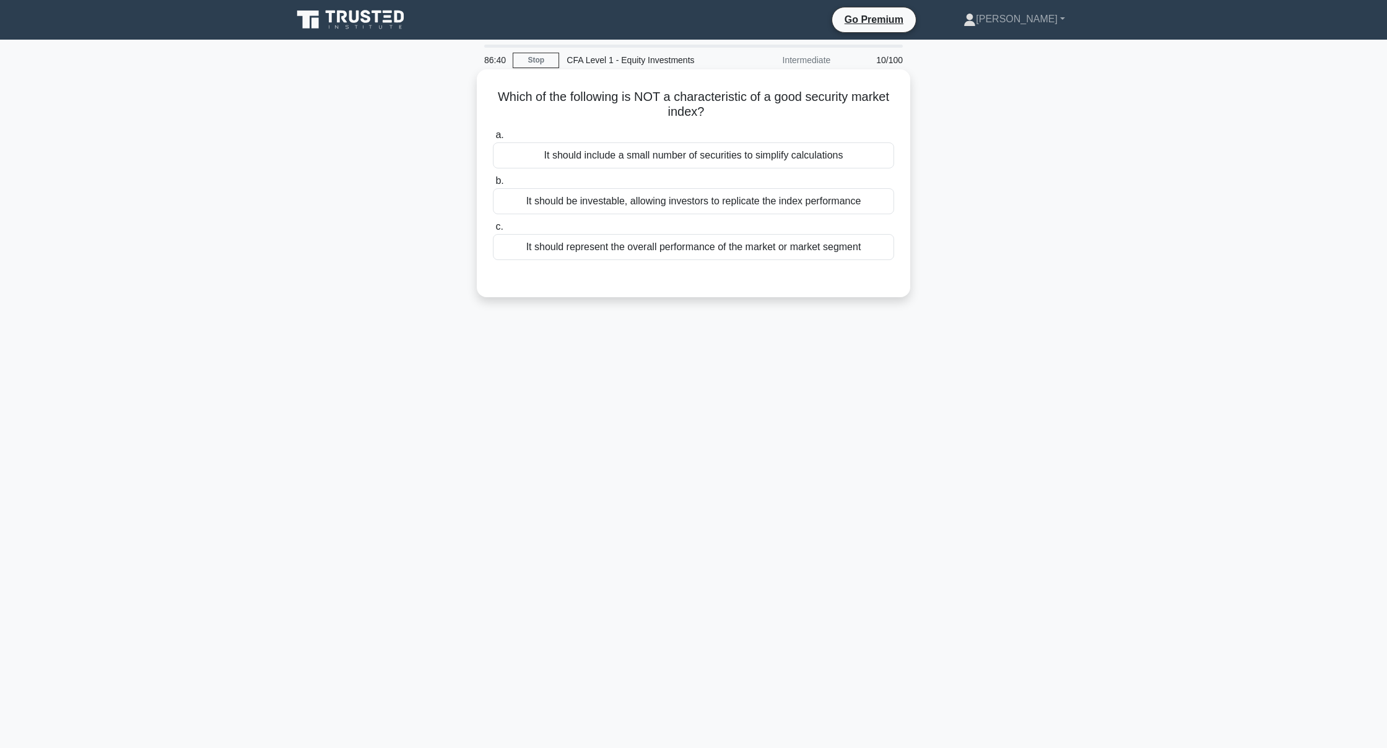
click at [623, 162] on div "It should include a small number of securities to simplify calculations" at bounding box center [693, 155] width 401 height 26
click at [493, 139] on input "a. It should include a small number of securities to simplify calculations" at bounding box center [493, 135] width 0 height 8
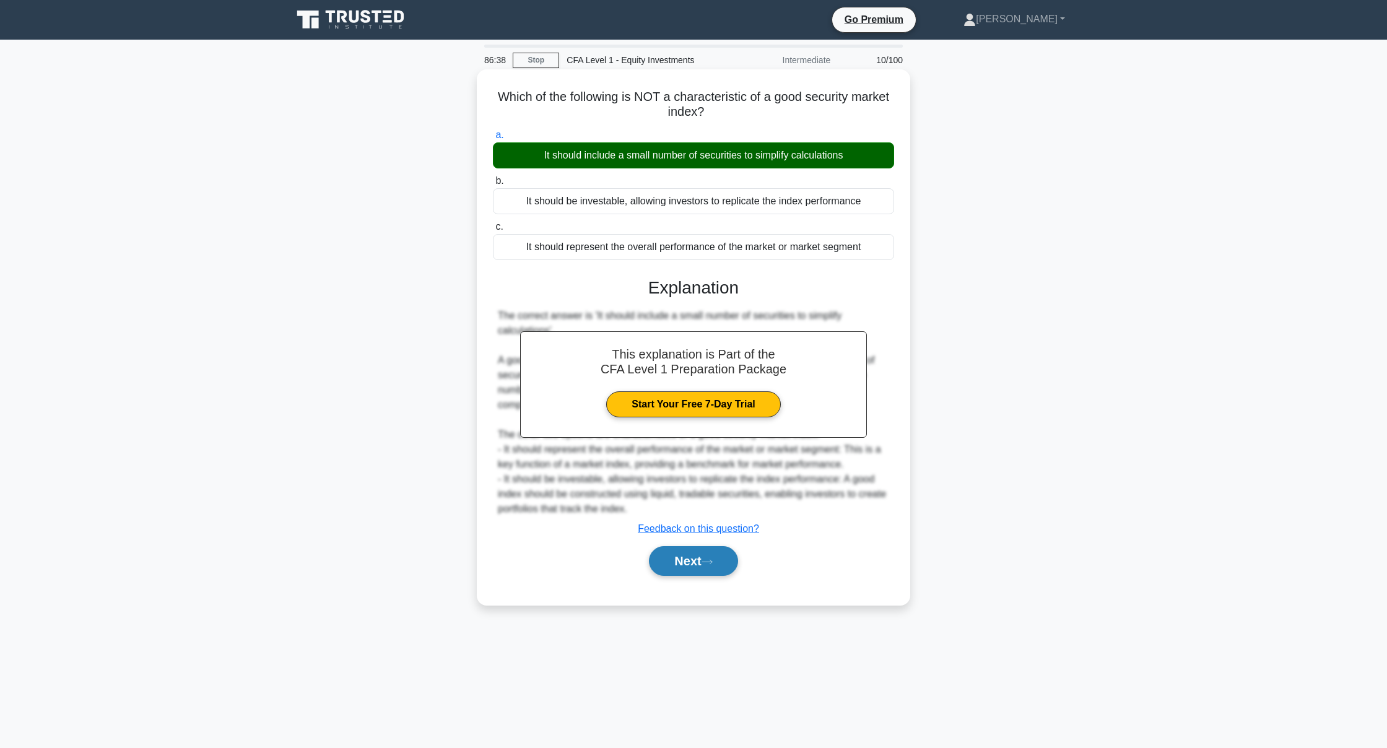
click at [665, 556] on button "Next" at bounding box center [693, 561] width 89 height 30
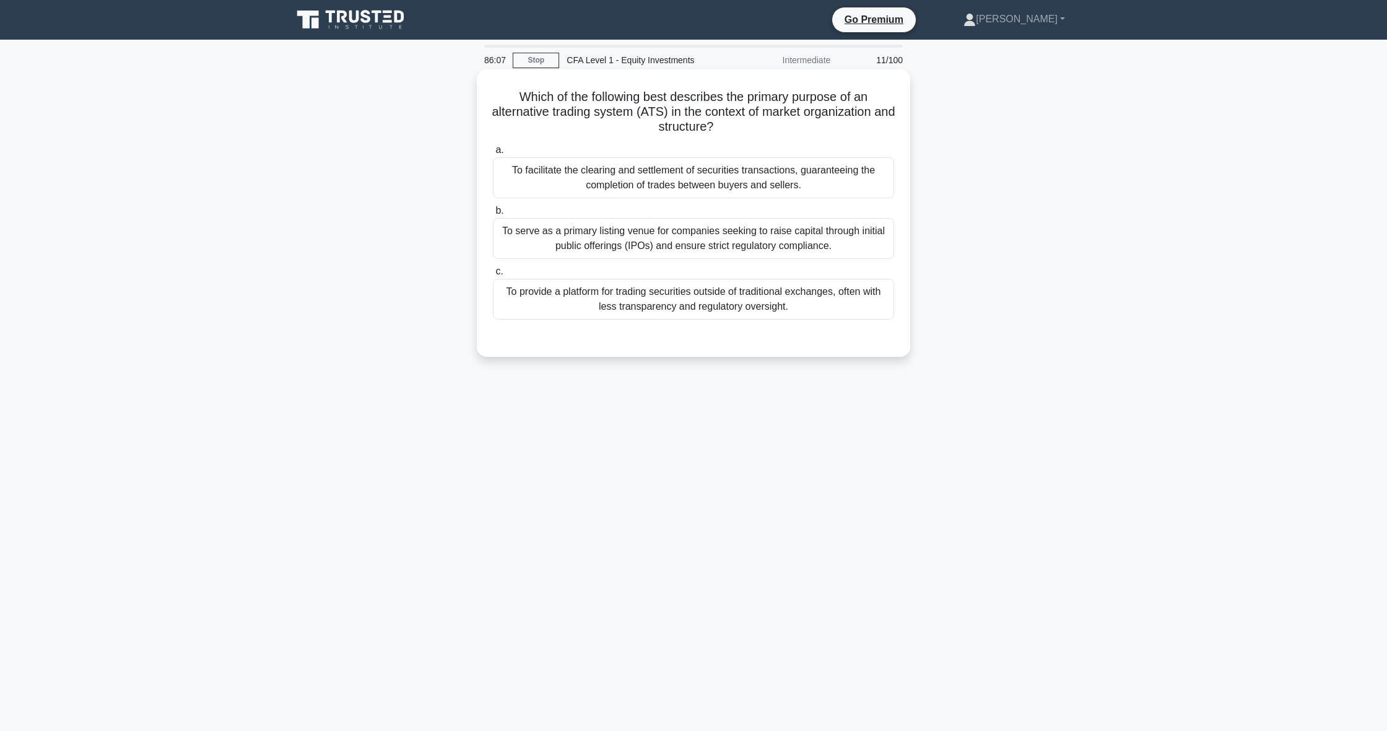
scroll to position [0, 1]
click at [726, 295] on div "To provide a platform for trading securities outside of traditional exchanges, …" at bounding box center [693, 299] width 401 height 41
click at [493, 275] on input "c. To provide a platform for trading securities outside of traditional exchange…" at bounding box center [493, 271] width 0 height 8
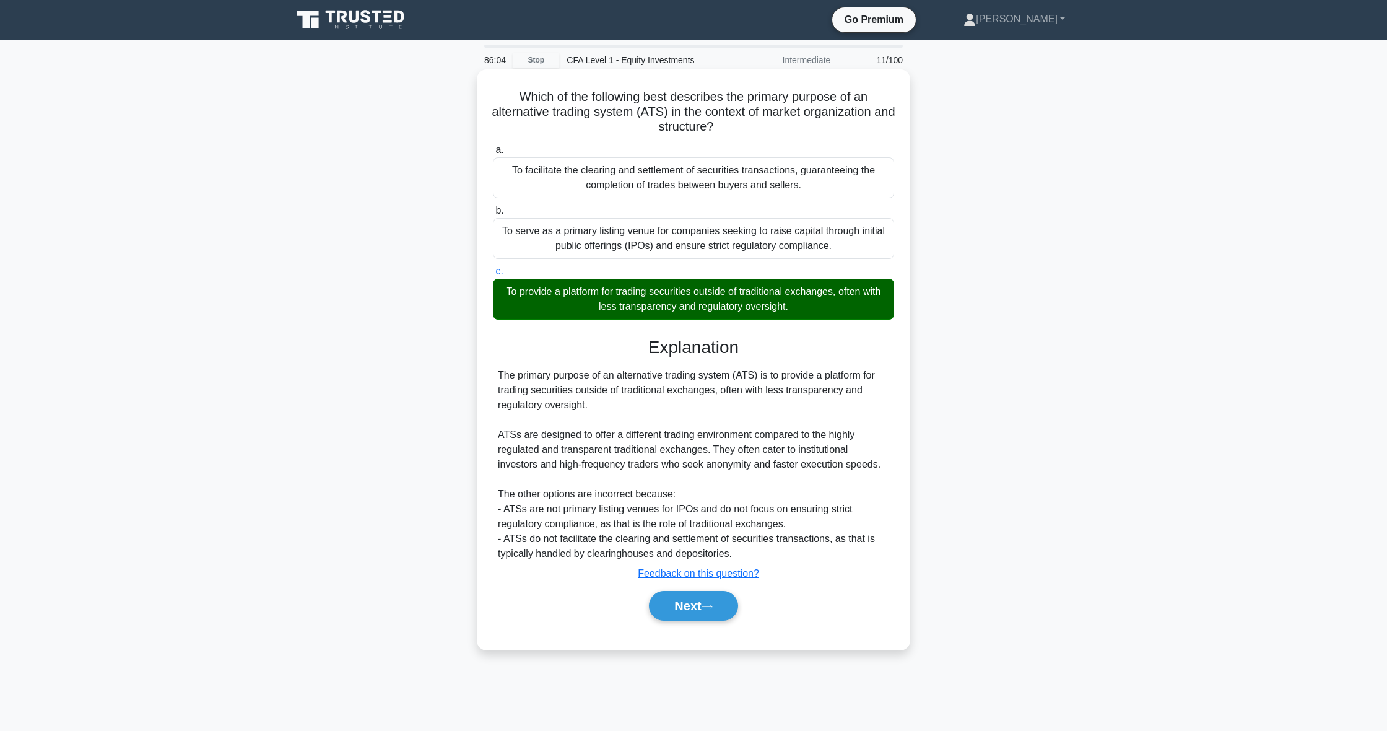
scroll to position [0, 0]
click at [705, 611] on button "Next" at bounding box center [693, 606] width 89 height 30
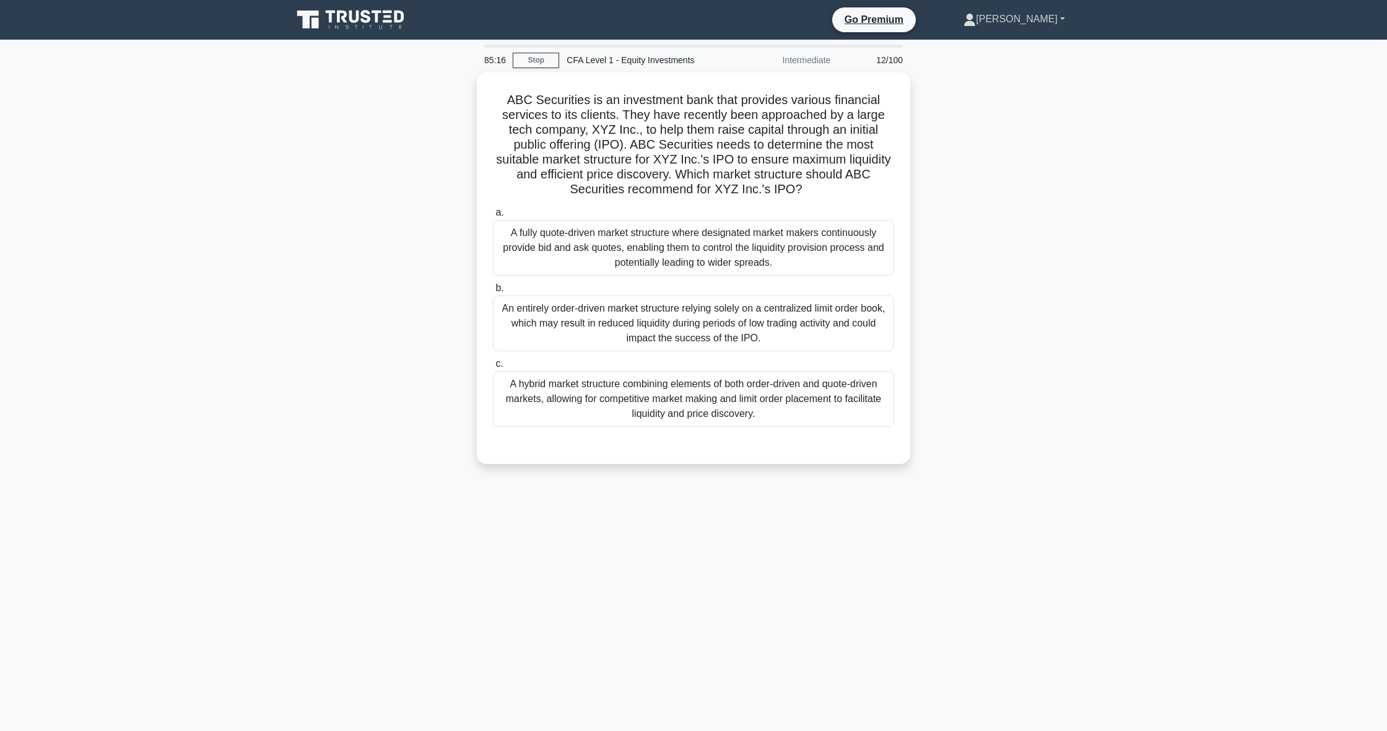
click at [1041, 25] on link "[PERSON_NAME]" at bounding box center [1014, 19] width 161 height 25
click at [1130, 97] on main "85:15 Stop CFA Level 1 - Equity Investments Intermediate 12/100 ABC Securities …" at bounding box center [693, 385] width 1387 height 691
click at [1129, 102] on main "85:06 Stop CFA Level 1 - Equity Investments Intermediate 12/100 ABC Securities …" at bounding box center [693, 385] width 1387 height 691
click at [1058, 20] on link "[PERSON_NAME]" at bounding box center [1014, 19] width 161 height 25
click at [951, 152] on div "ABC Securities is an investment bank that provides various financial services t…" at bounding box center [693, 275] width 817 height 406
